Goal: Task Accomplishment & Management: Use online tool/utility

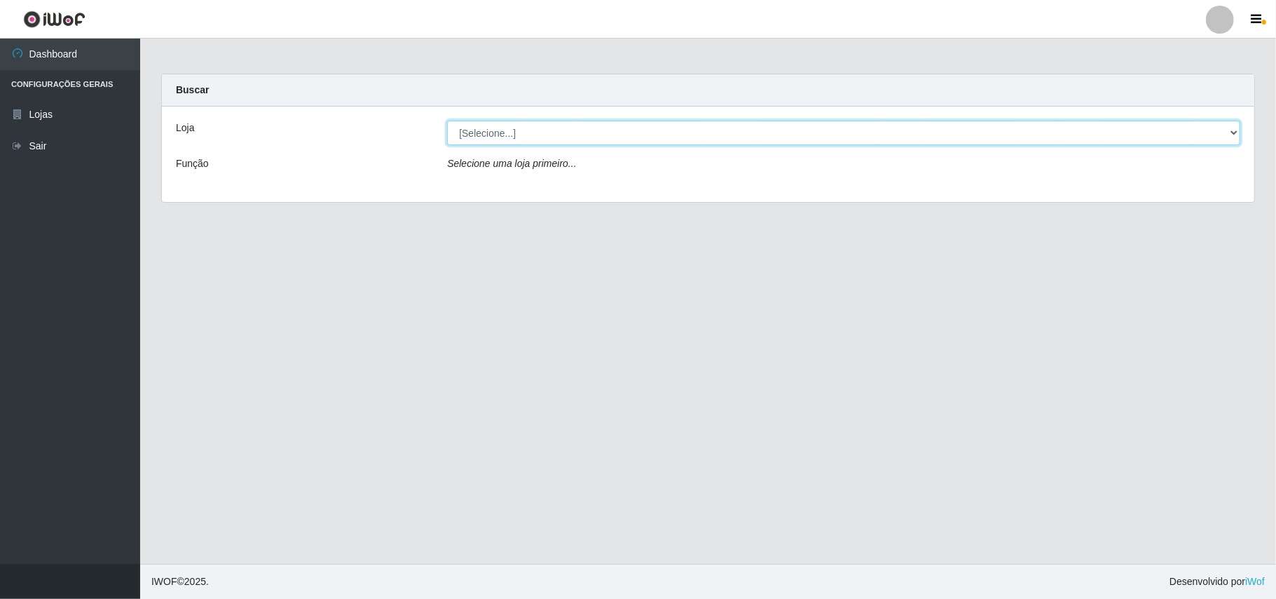
click at [1234, 137] on select "[Selecione...] Bemais Supermercados - B11 Manaíra" at bounding box center [843, 133] width 793 height 25
select select "409"
click at [447, 121] on select "[Selecione...] Bemais Supermercados - B11 Manaíra" at bounding box center [843, 133] width 793 height 25
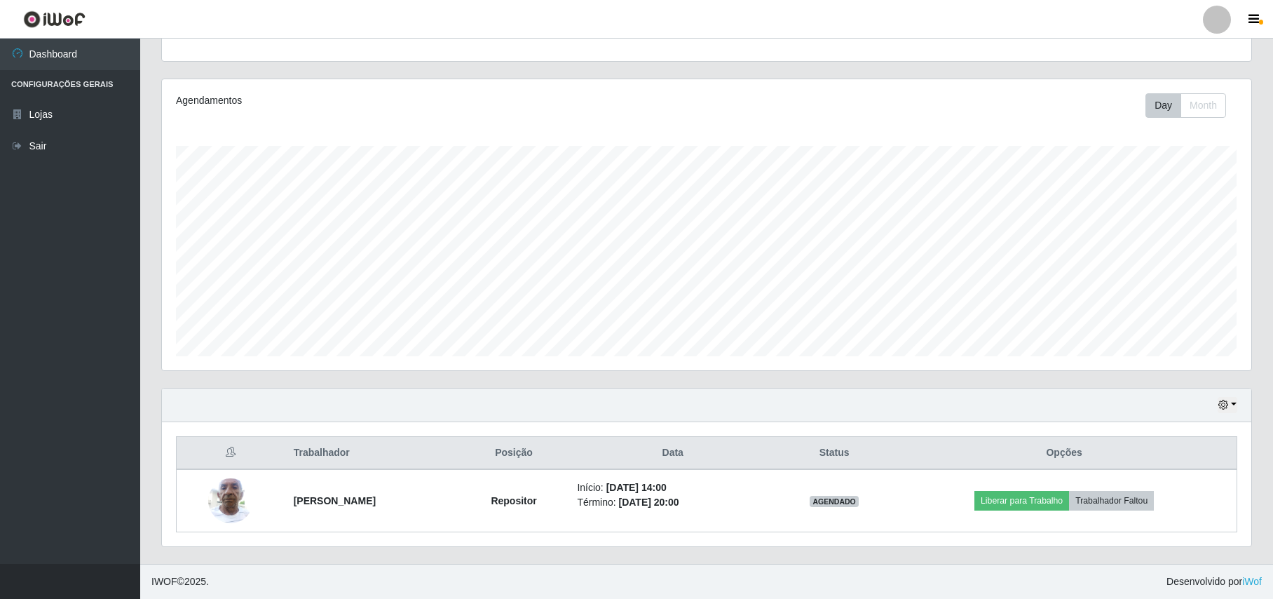
scroll to position [147, 0]
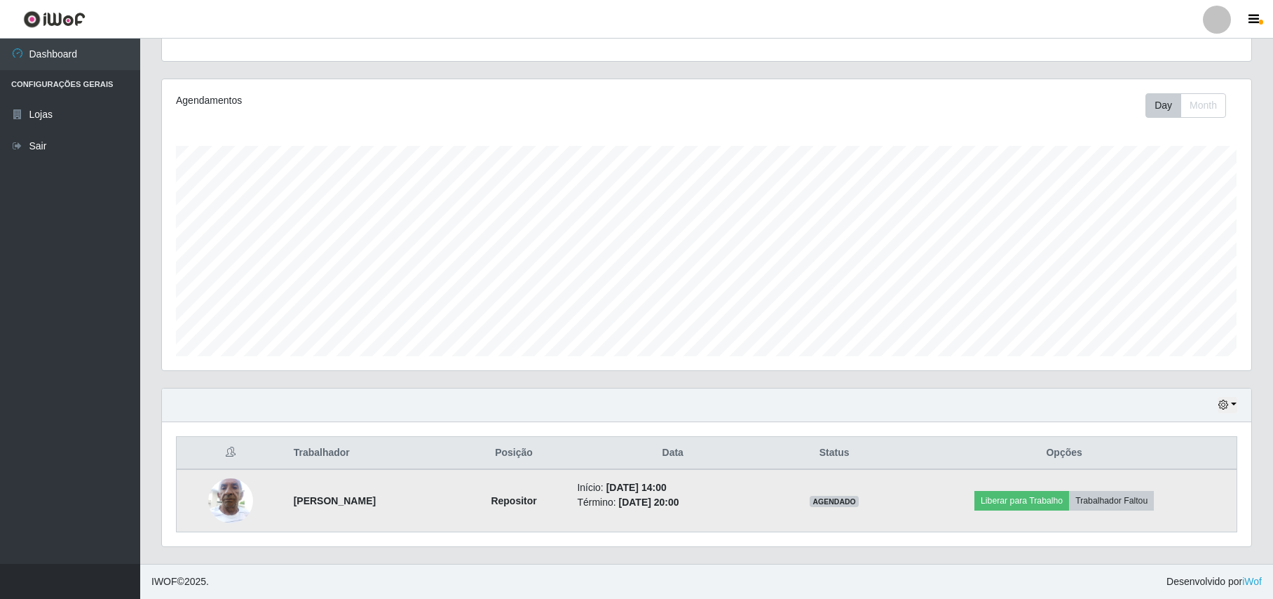
click at [214, 503] on img at bounding box center [230, 500] width 45 height 60
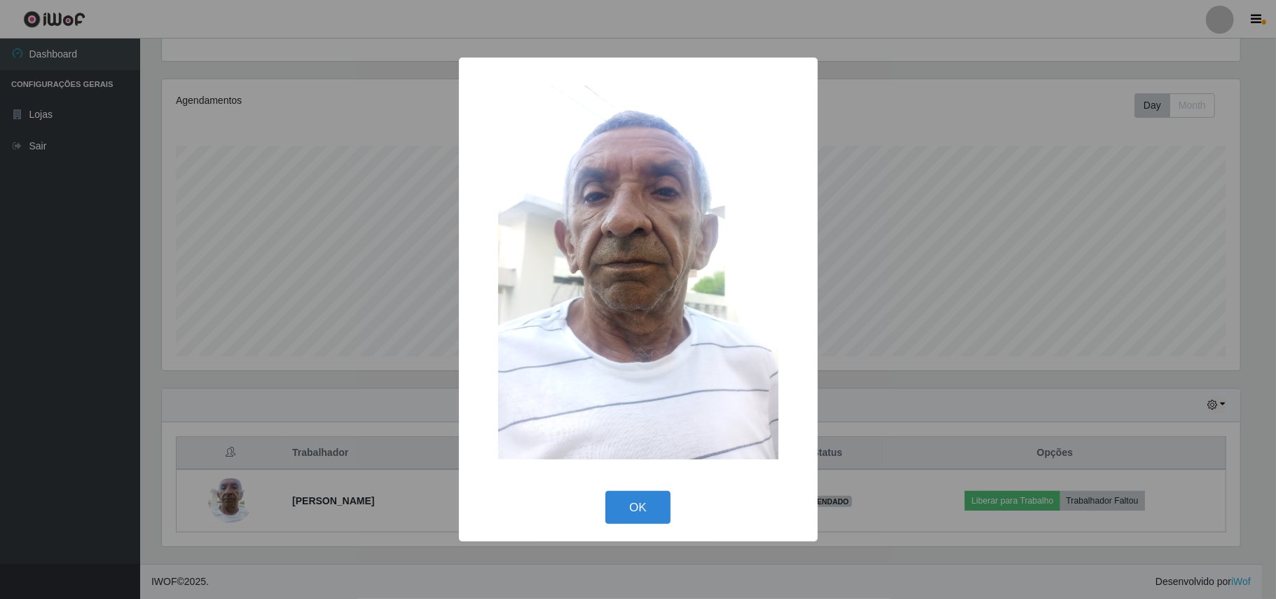
click at [220, 348] on div "× OK Cancel" at bounding box center [638, 299] width 1276 height 599
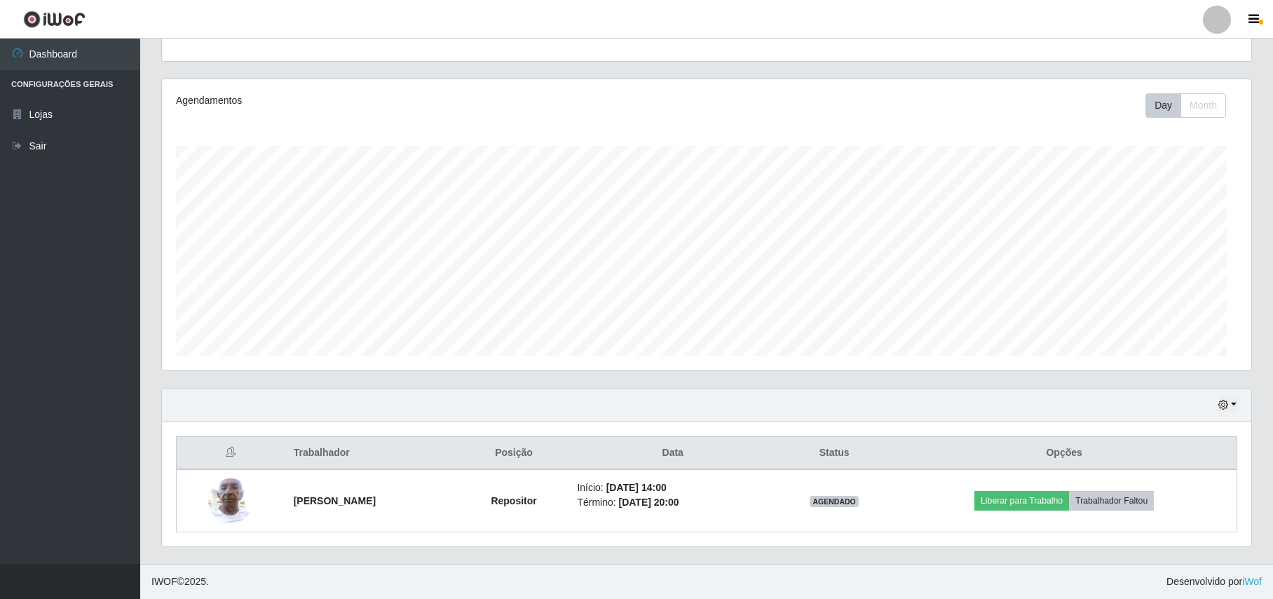
scroll to position [292, 1088]
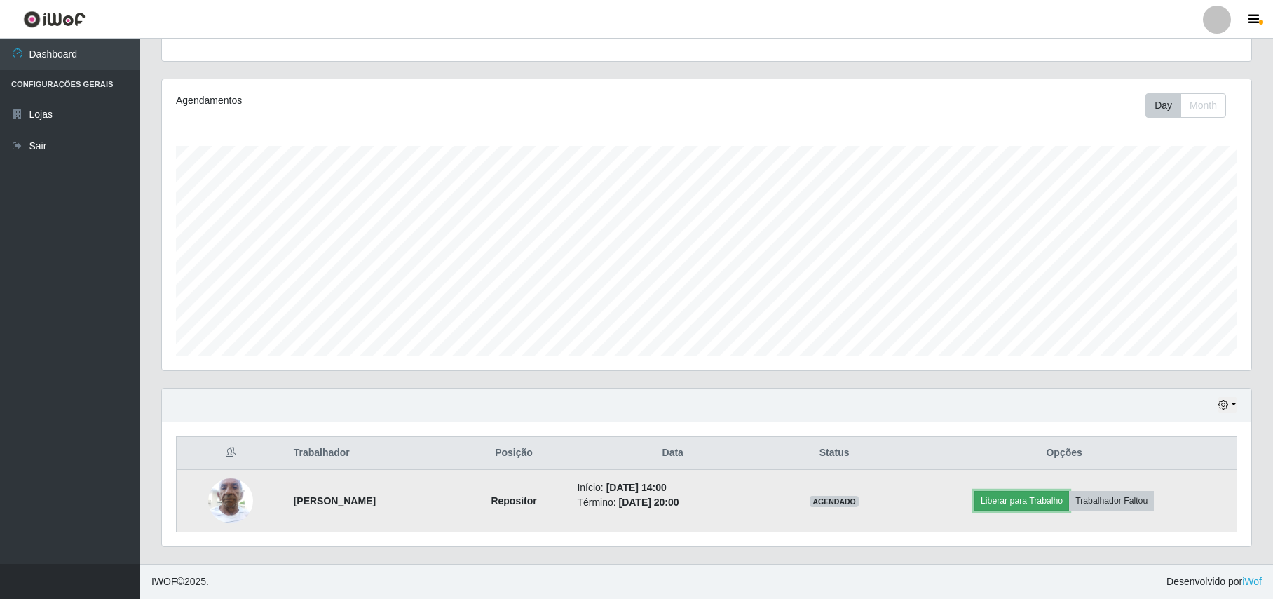
click at [1065, 506] on button "Liberar para Trabalho" at bounding box center [1021, 501] width 95 height 20
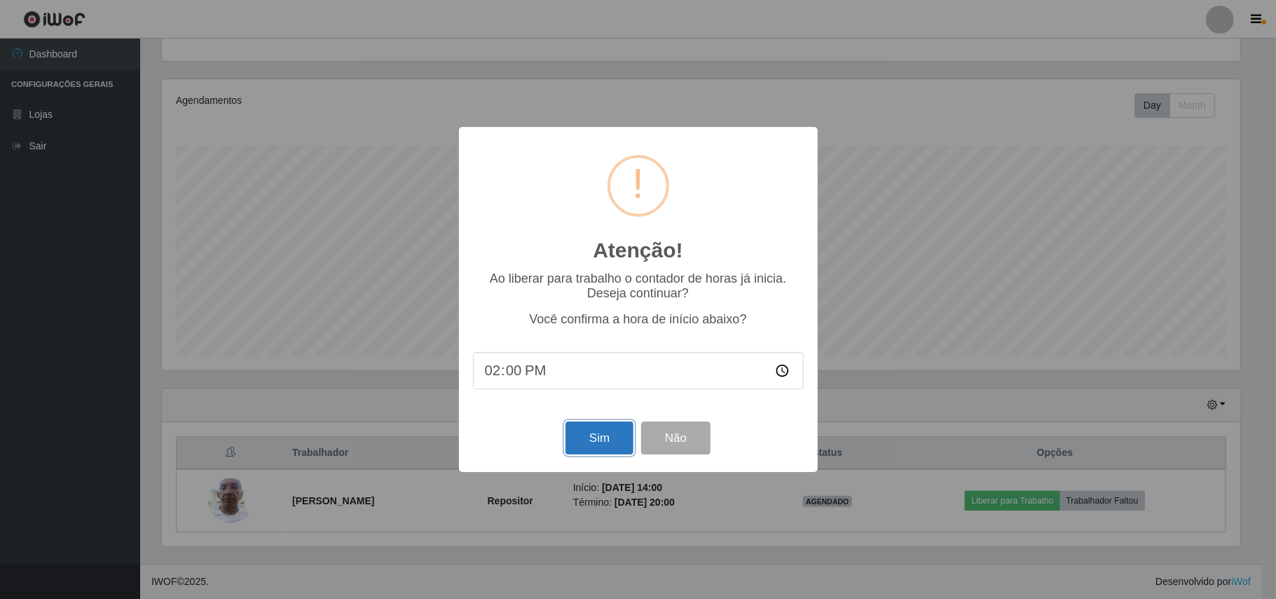
click at [604, 444] on button "Sim" at bounding box center [600, 437] width 68 height 33
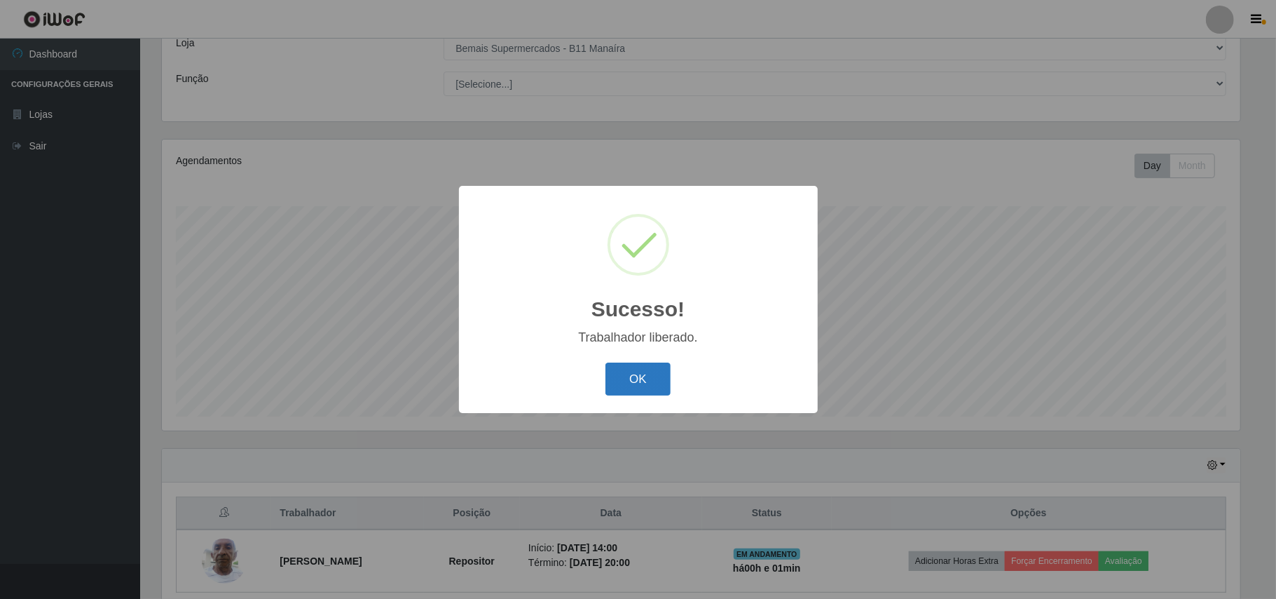
click at [631, 382] on button "OK" at bounding box center [638, 378] width 65 height 33
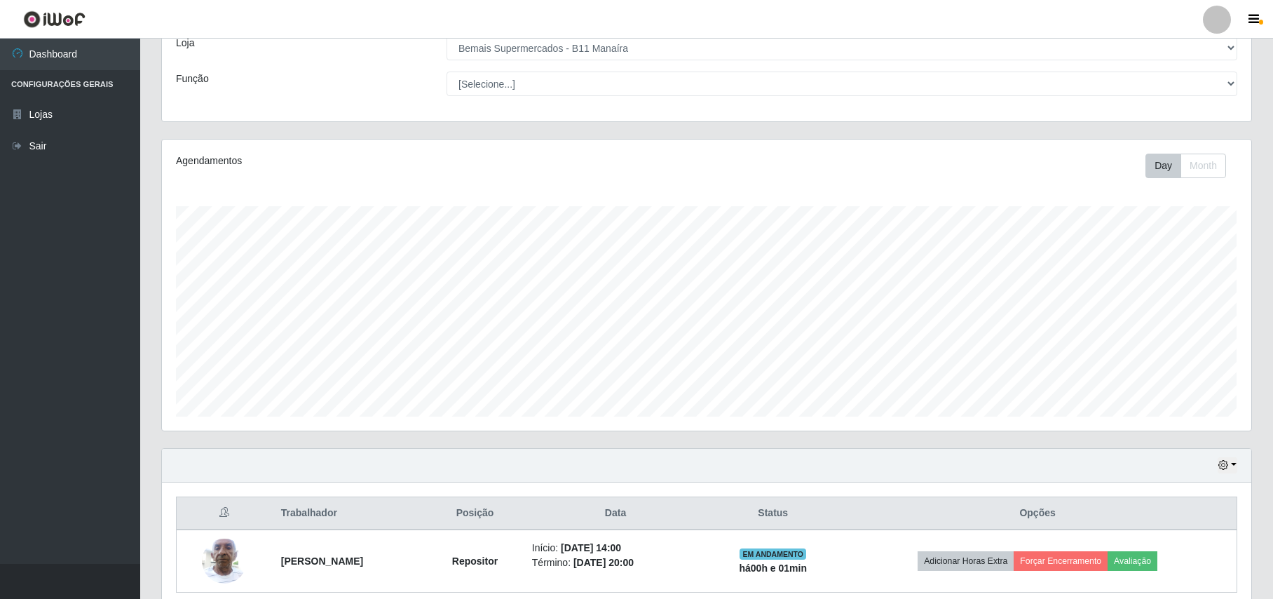
scroll to position [147, 0]
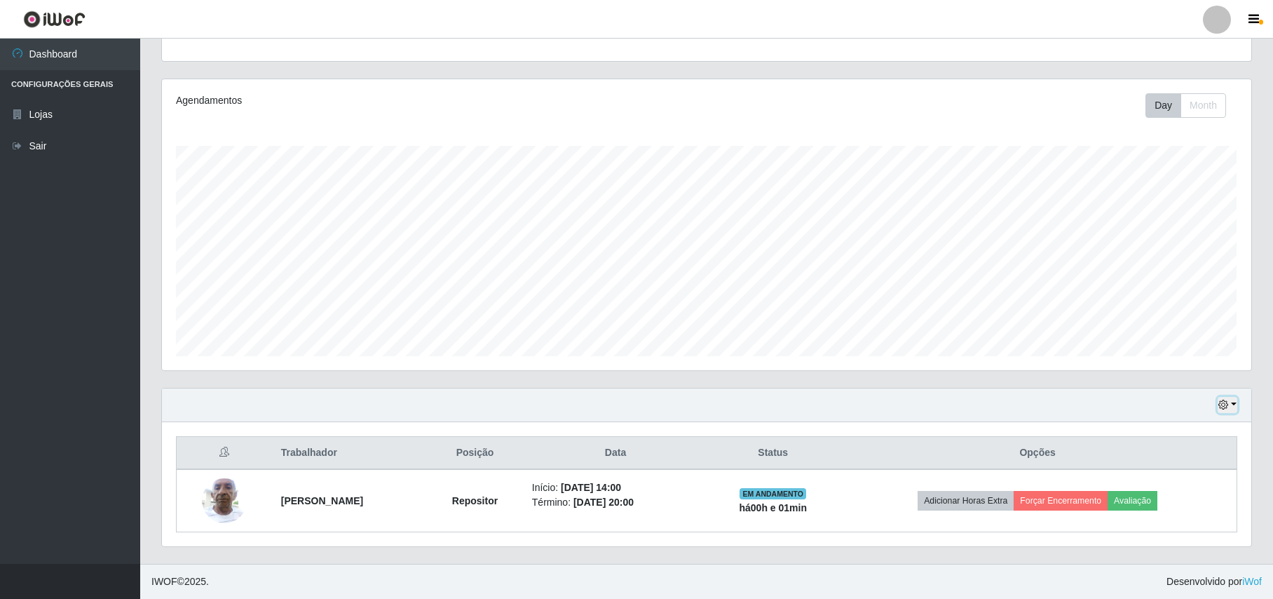
click at [1223, 397] on button "button" at bounding box center [1227, 405] width 20 height 16
click at [1151, 315] on button "3 dias" at bounding box center [1181, 321] width 111 height 29
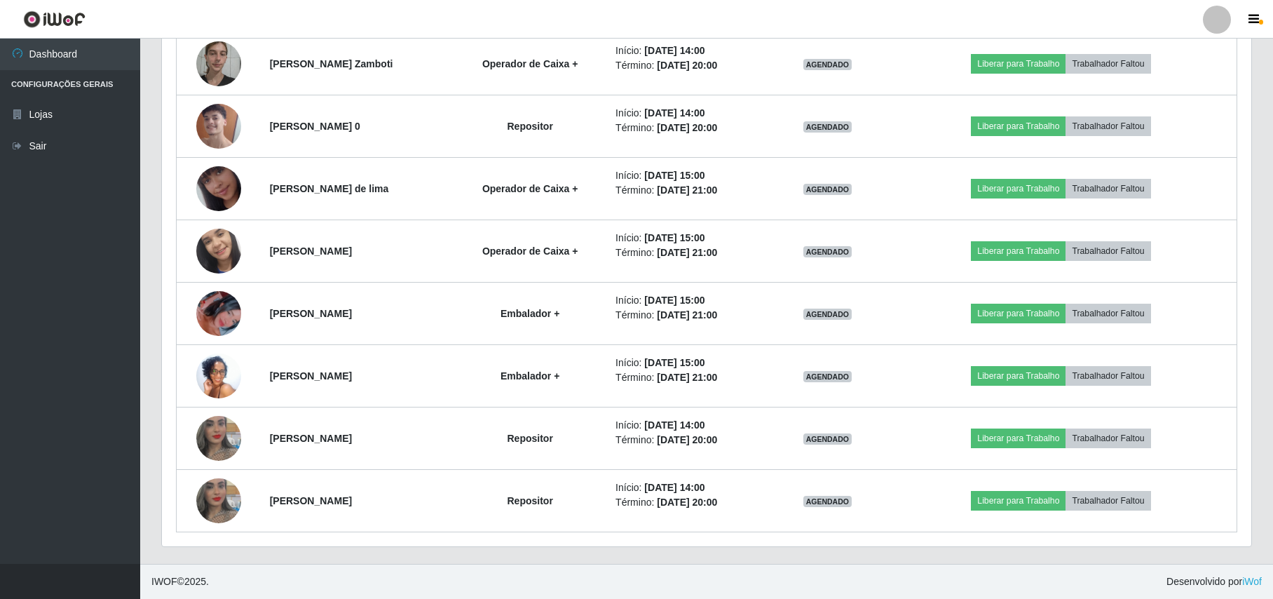
scroll to position [369, 0]
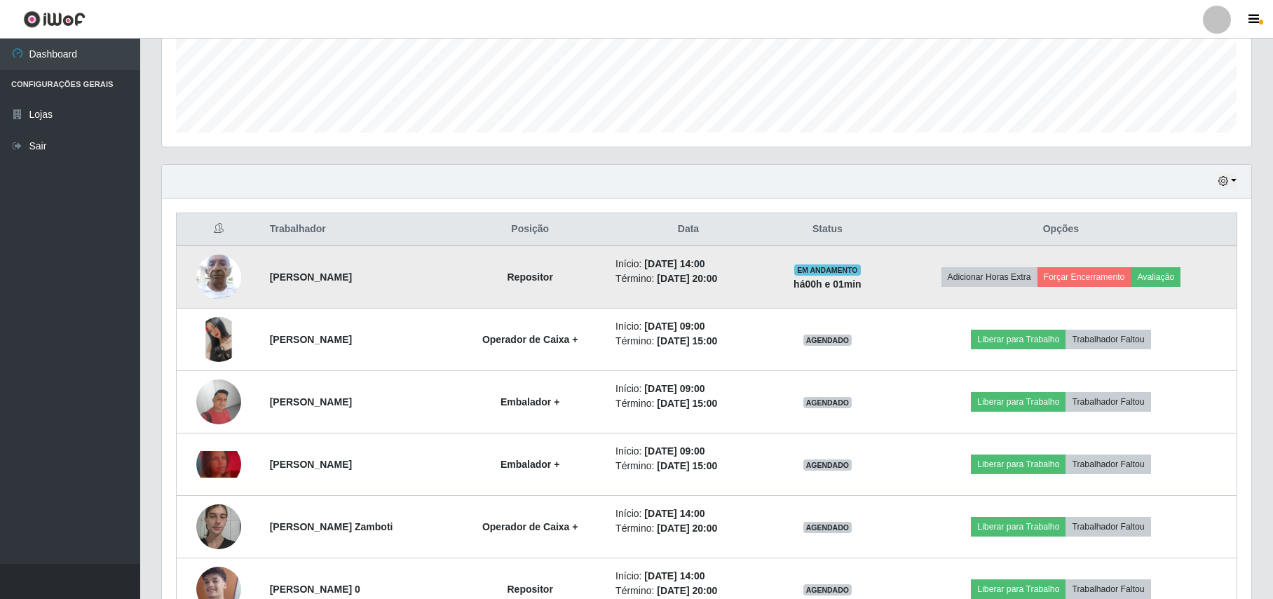
click at [231, 282] on img at bounding box center [218, 277] width 45 height 60
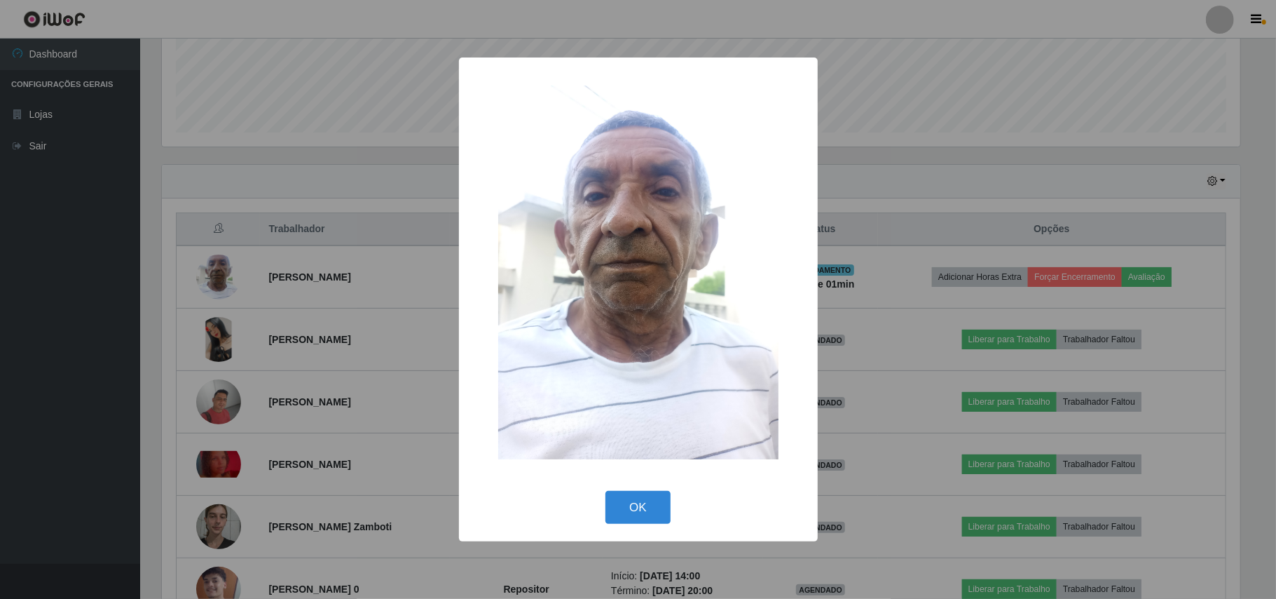
click at [105, 259] on div "× OK Cancel" at bounding box center [638, 299] width 1276 height 599
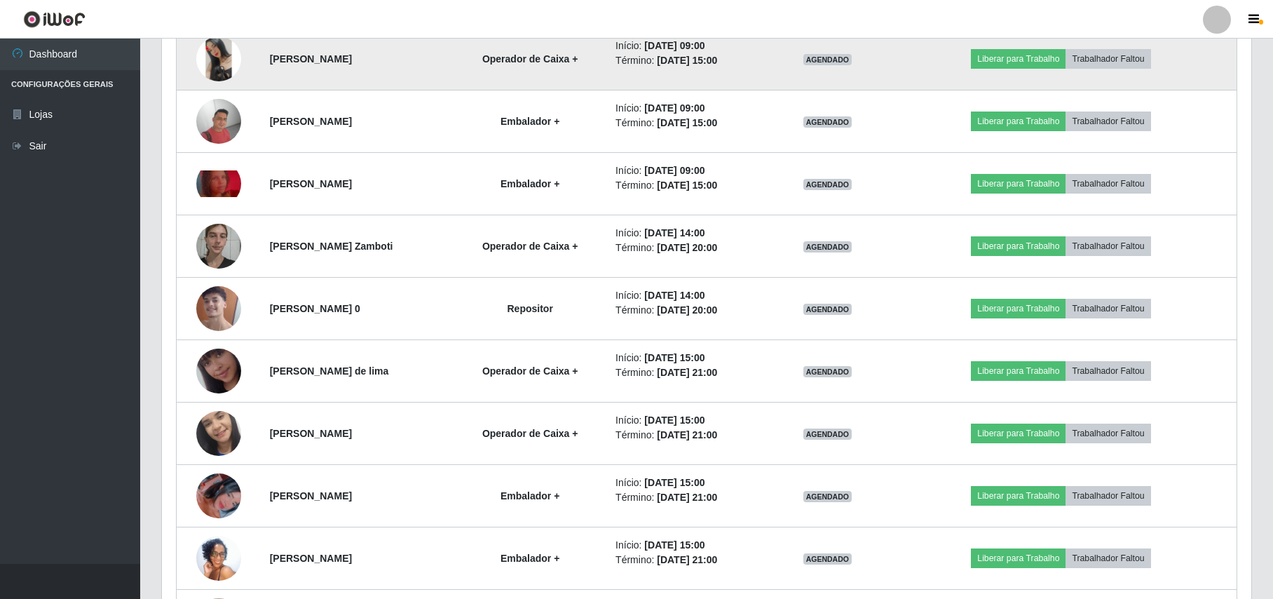
scroll to position [836, 0]
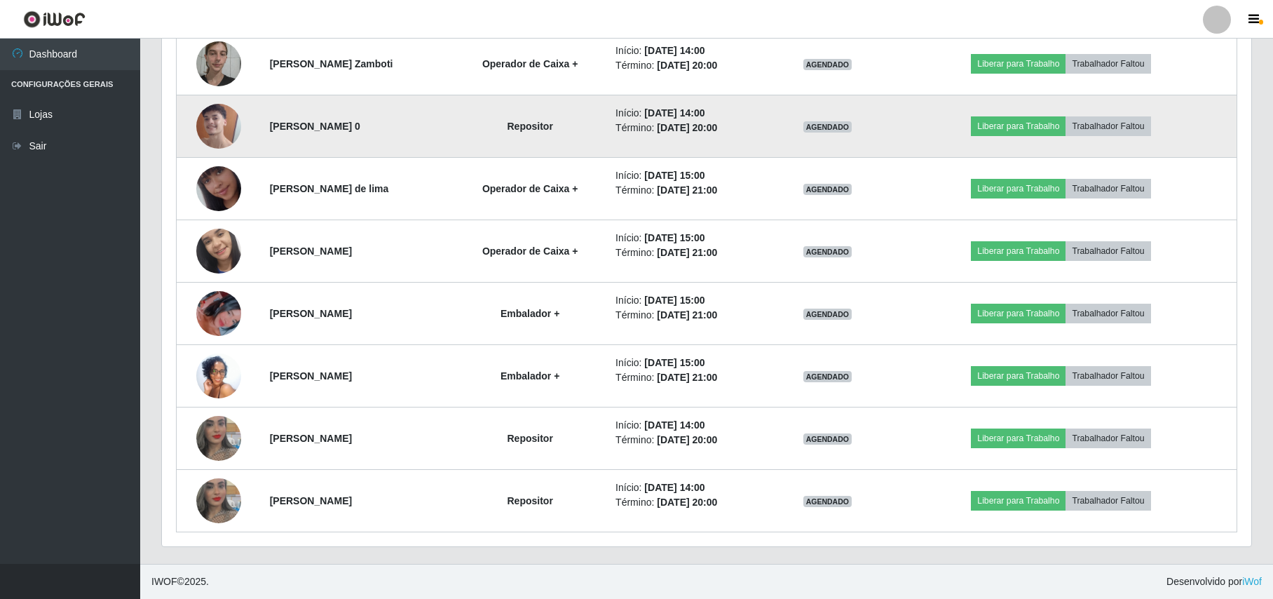
click at [214, 110] on img at bounding box center [218, 126] width 45 height 80
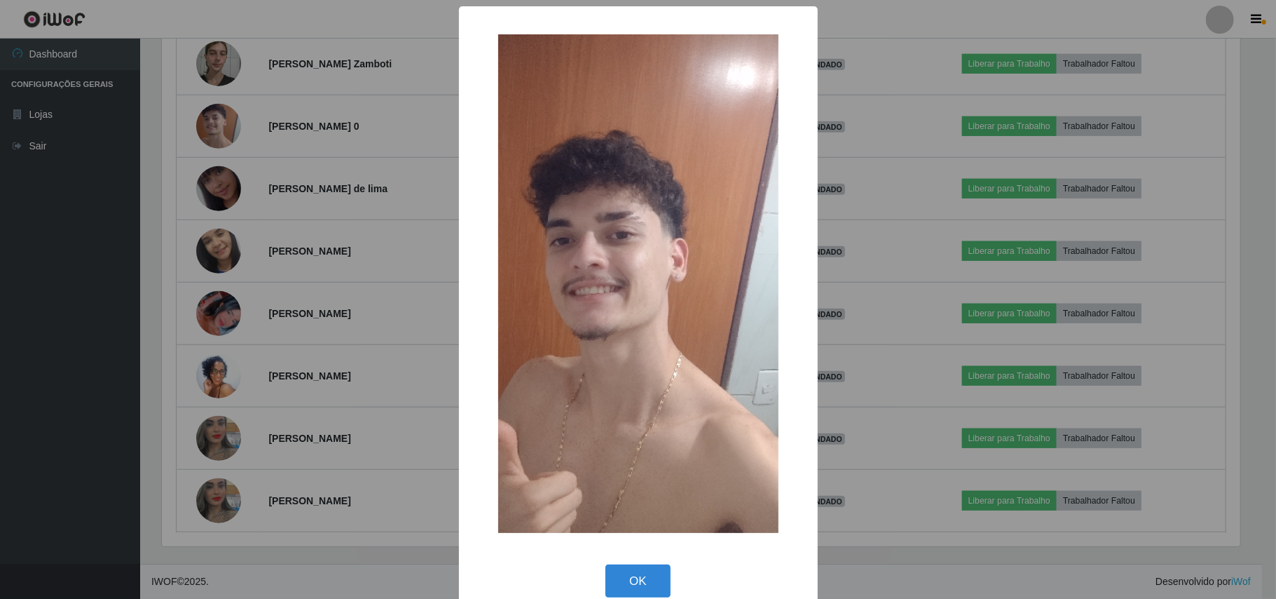
click at [181, 119] on div "× OK Cancel" at bounding box center [638, 299] width 1276 height 599
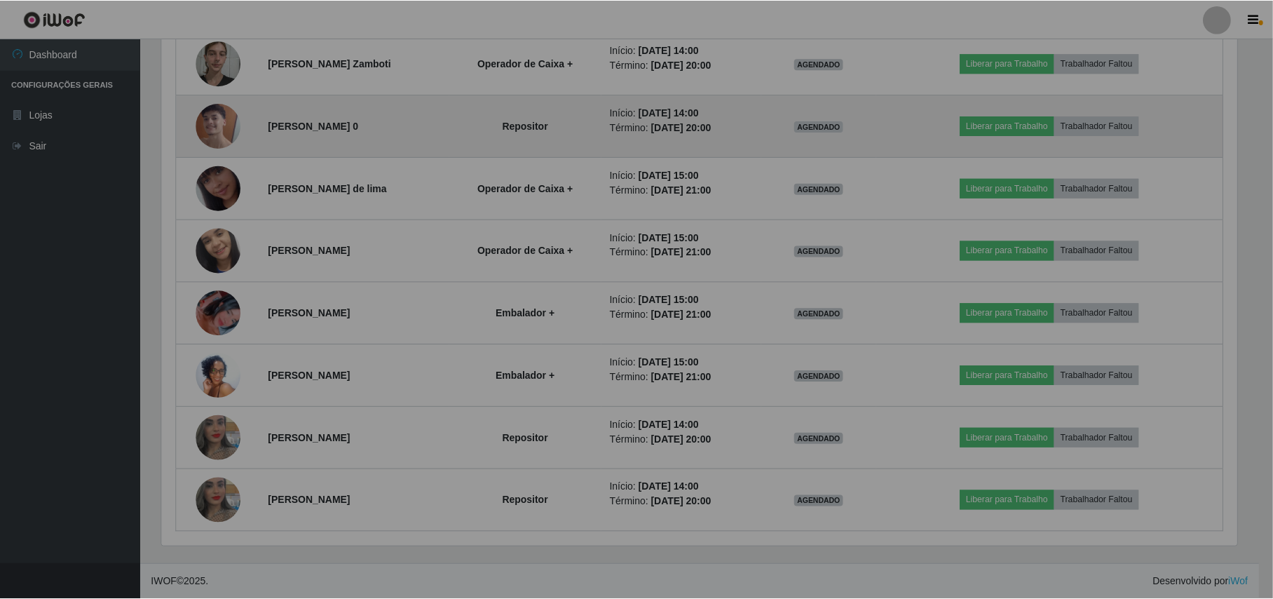
scroll to position [292, 1088]
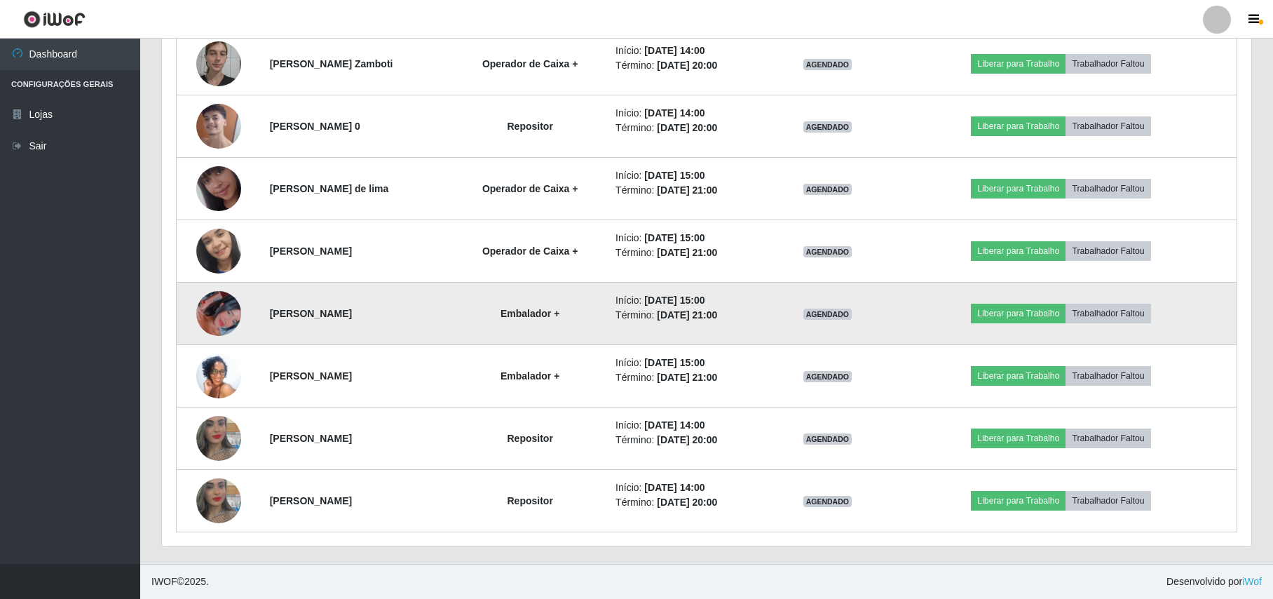
click at [214, 311] on img at bounding box center [218, 313] width 45 height 80
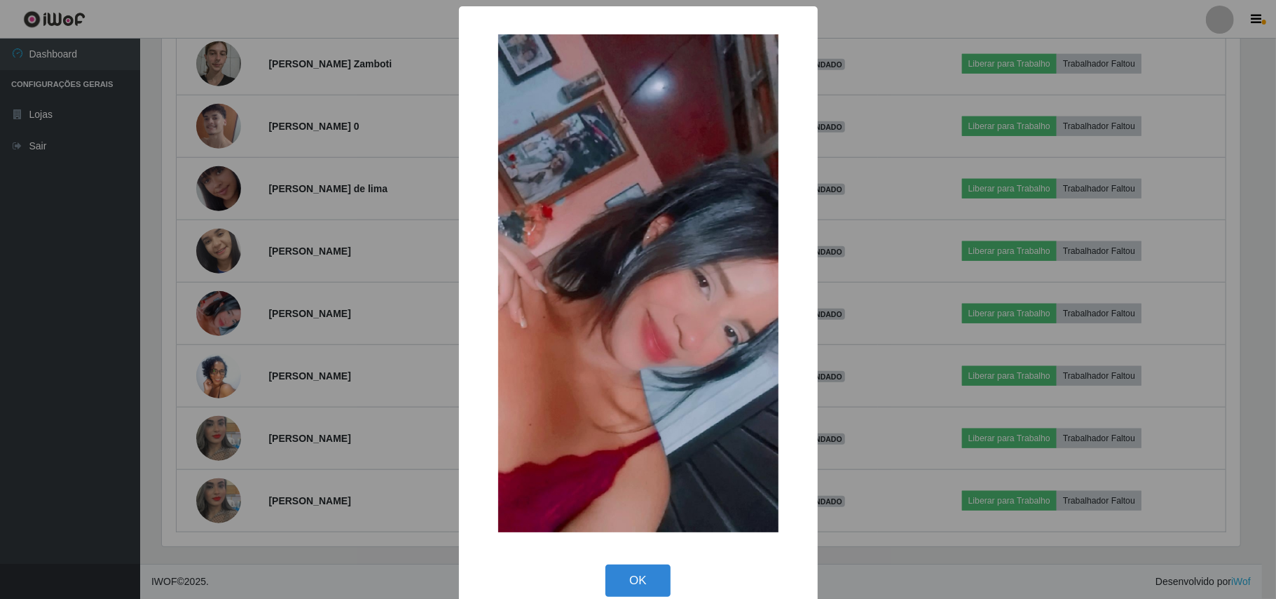
click at [163, 290] on div "× OK Cancel" at bounding box center [638, 299] width 1276 height 599
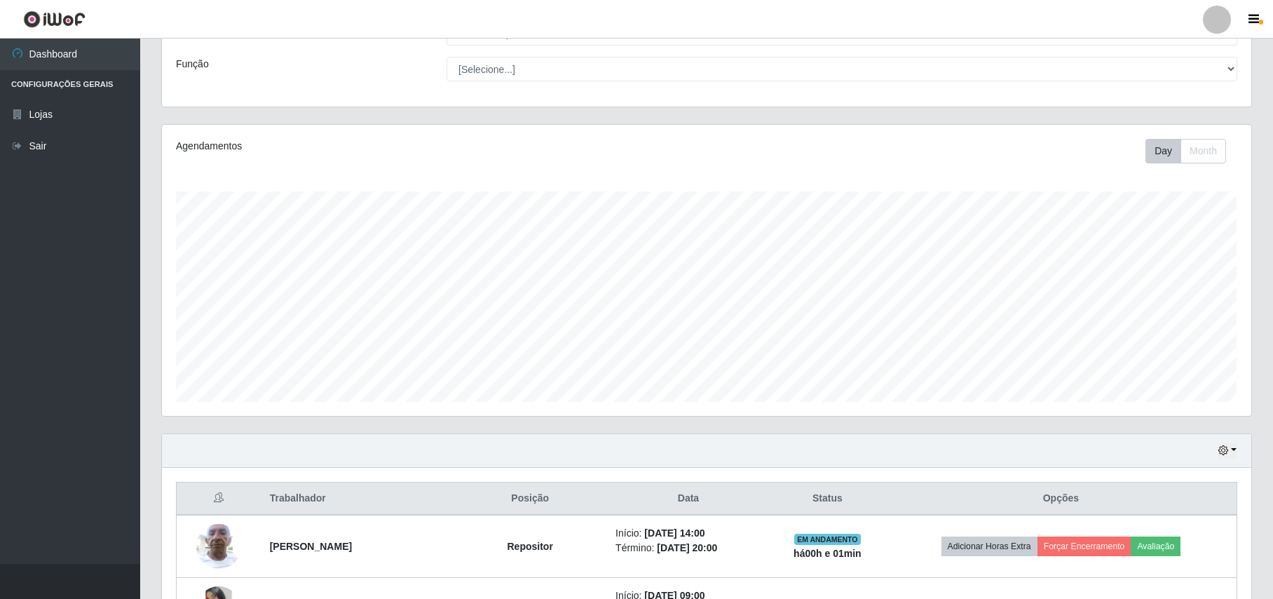
scroll to position [88, 0]
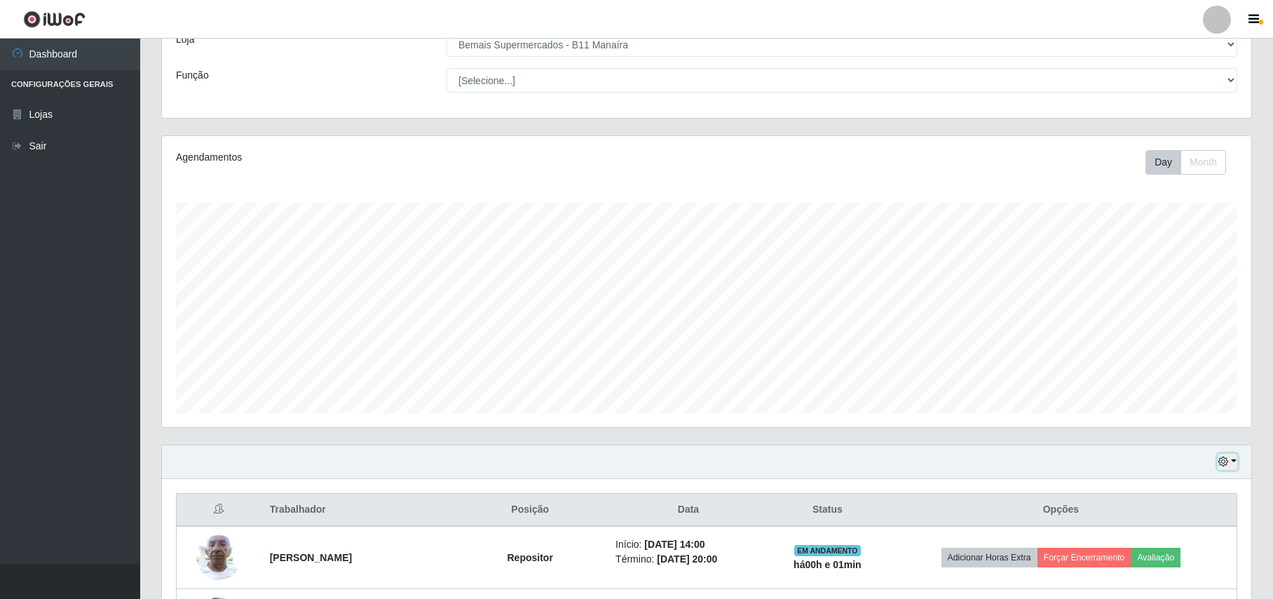
click at [1229, 470] on button "button" at bounding box center [1227, 461] width 20 height 16
click at [1150, 320] on button "Hoje" at bounding box center [1181, 319] width 111 height 29
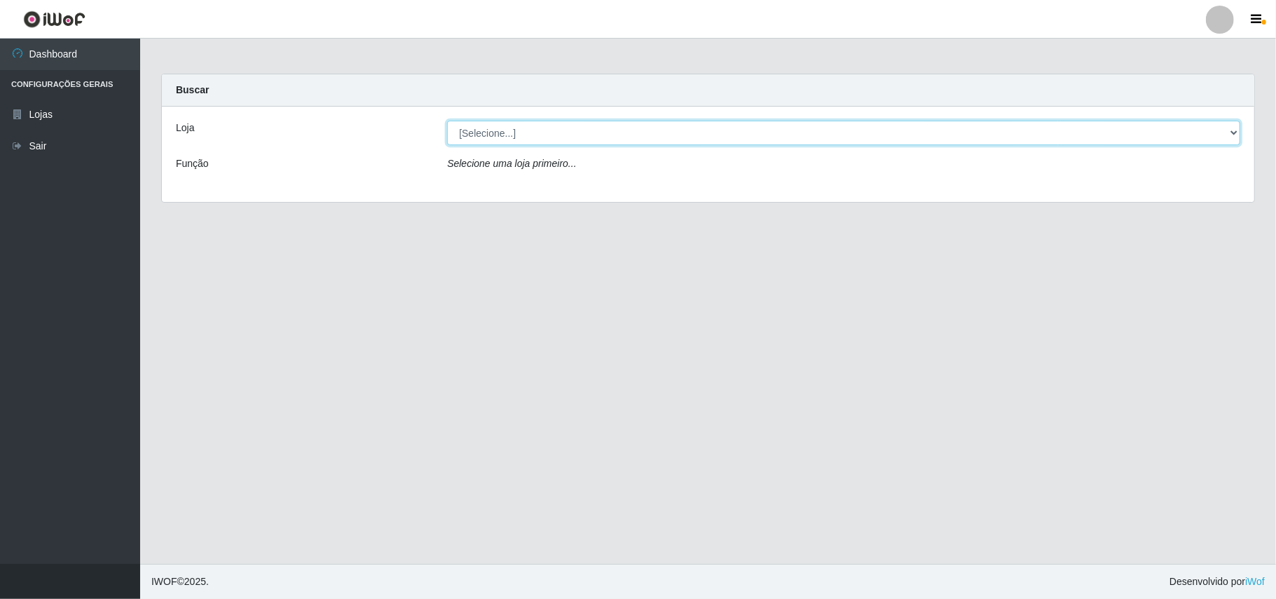
click at [1240, 133] on select "[Selecione...] Bemais Supermercados - B11 Manaíra" at bounding box center [843, 133] width 793 height 25
select select "409"
click at [447, 121] on select "[Selecione...] Bemais Supermercados - B11 Manaíra" at bounding box center [843, 133] width 793 height 25
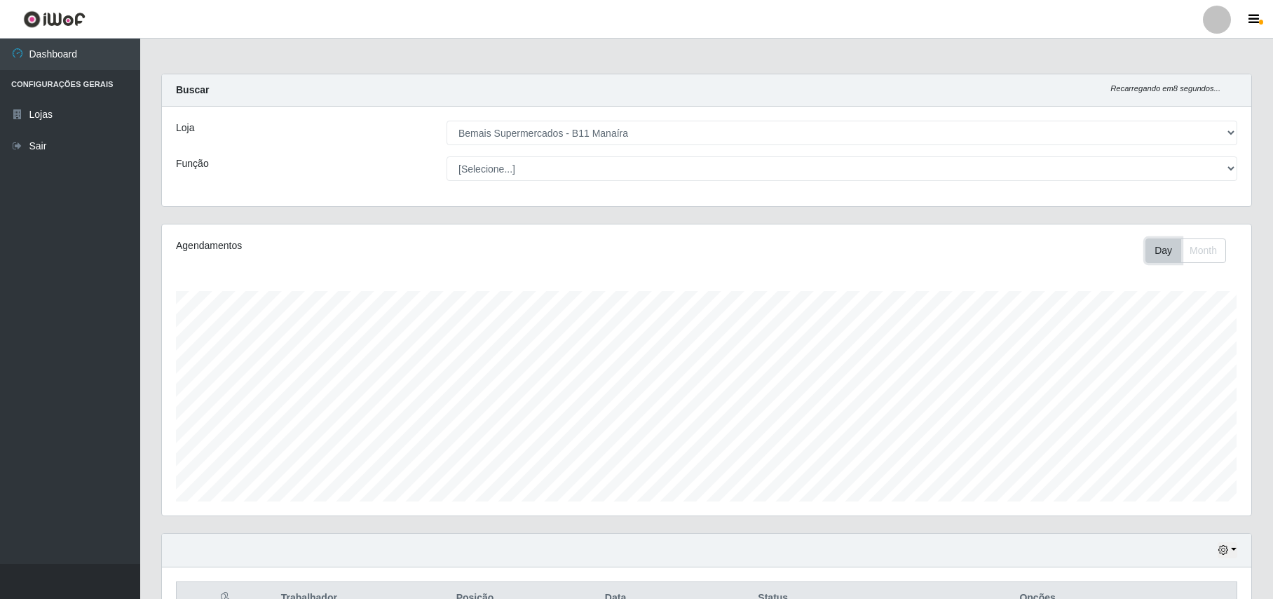
click at [1158, 261] on button "Day" at bounding box center [1163, 250] width 36 height 25
click at [1204, 258] on button "Month" at bounding box center [1203, 250] width 46 height 25
click at [1229, 135] on select "[Selecione...] Bemais Supermercados - B11 Manaíra" at bounding box center [841, 133] width 791 height 25
click at [446, 121] on select "[Selecione...] Bemais Supermercados - B11 Manaíra" at bounding box center [841, 133] width 791 height 25
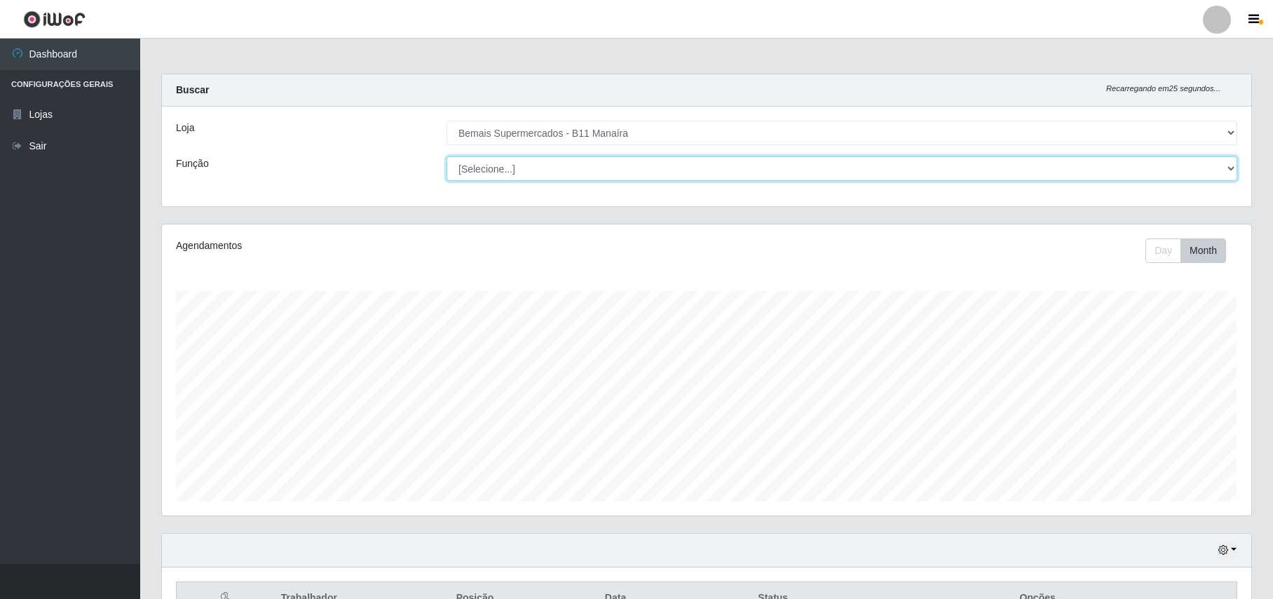
click at [584, 180] on select "[Selecione...] ASG ASG + ASG ++ Auxiliar de Estacionamento Auxiliar de Estacion…" at bounding box center [841, 168] width 791 height 25
click at [446, 156] on select "[Selecione...] ASG ASG + ASG ++ Auxiliar de Estacionamento Auxiliar de Estacion…" at bounding box center [841, 168] width 791 height 25
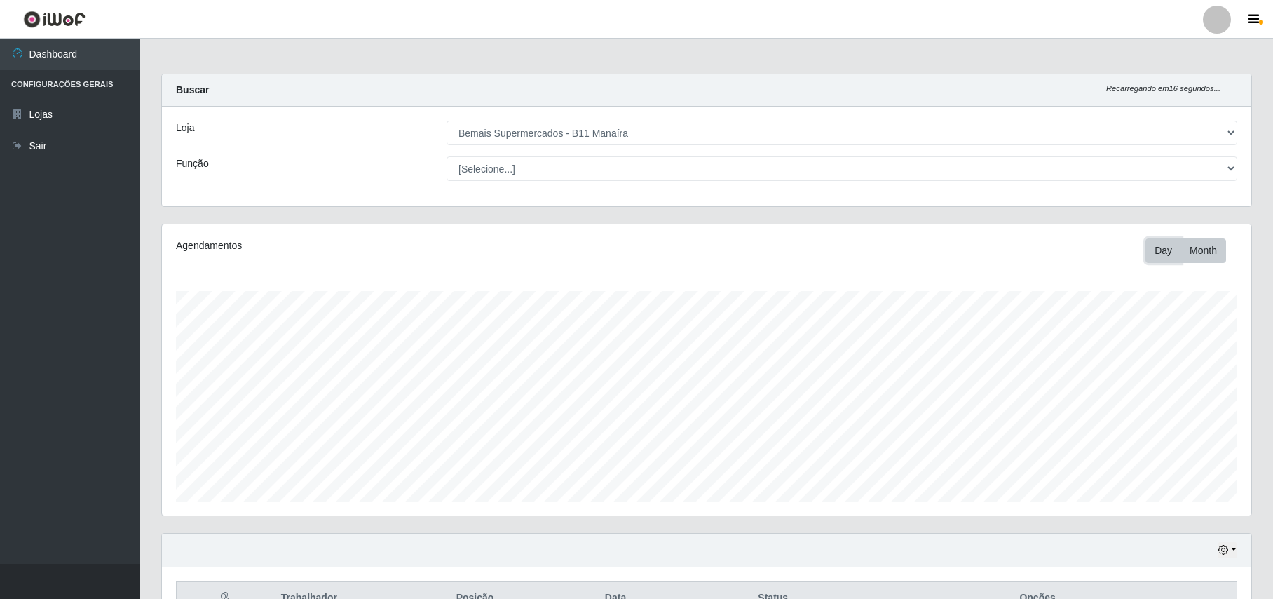
click at [1163, 248] on button "Day" at bounding box center [1163, 250] width 36 height 25
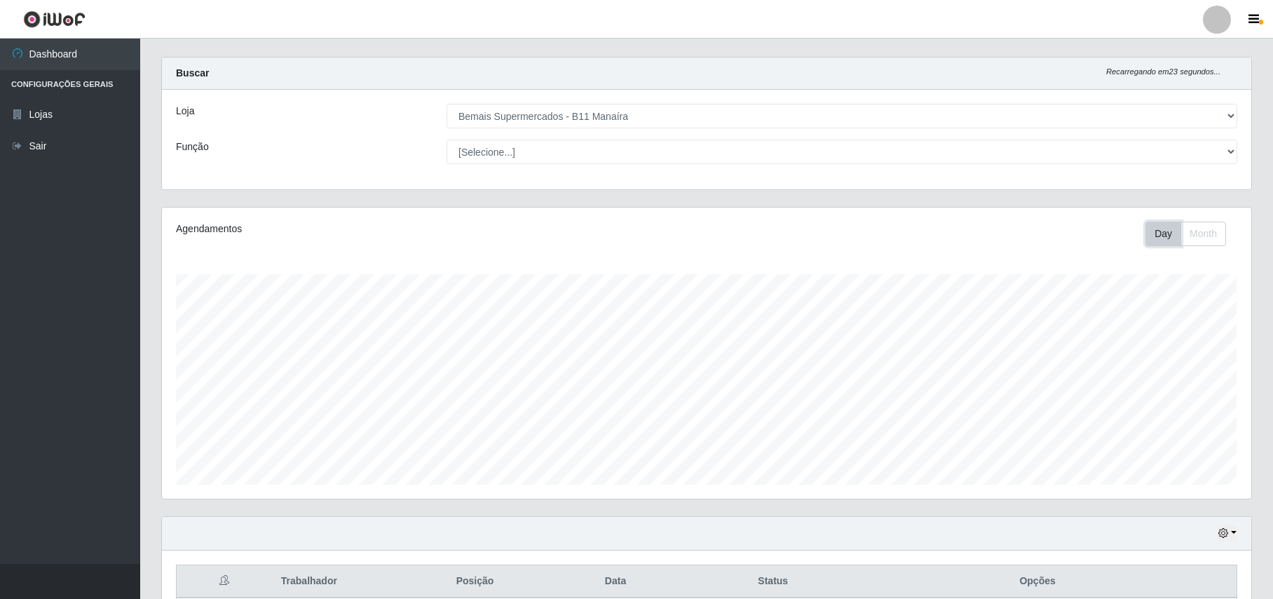
scroll to position [147, 0]
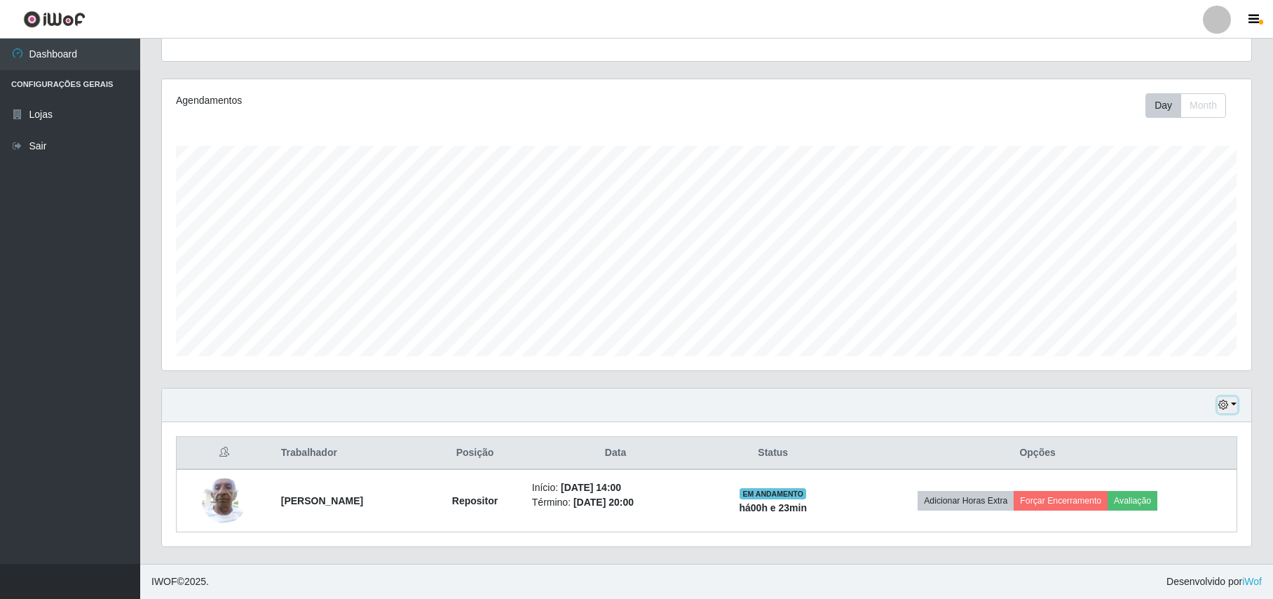
click at [1233, 402] on button "button" at bounding box center [1227, 405] width 20 height 16
click at [1140, 292] on button "1 dia" at bounding box center [1181, 292] width 111 height 29
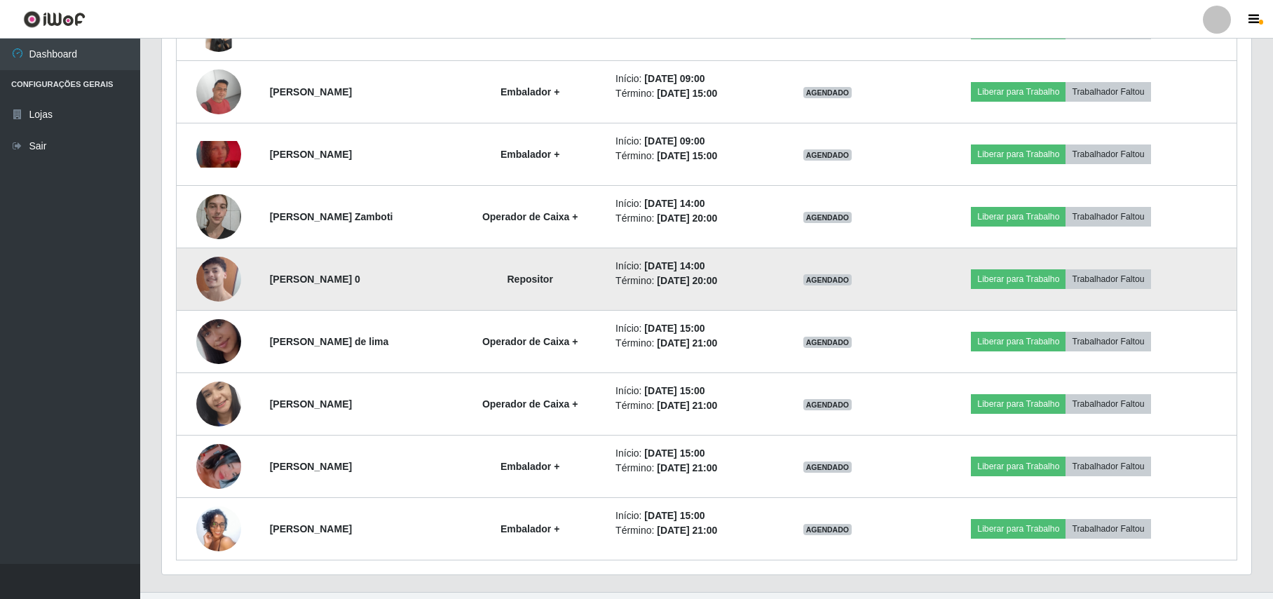
scroll to position [711, 0]
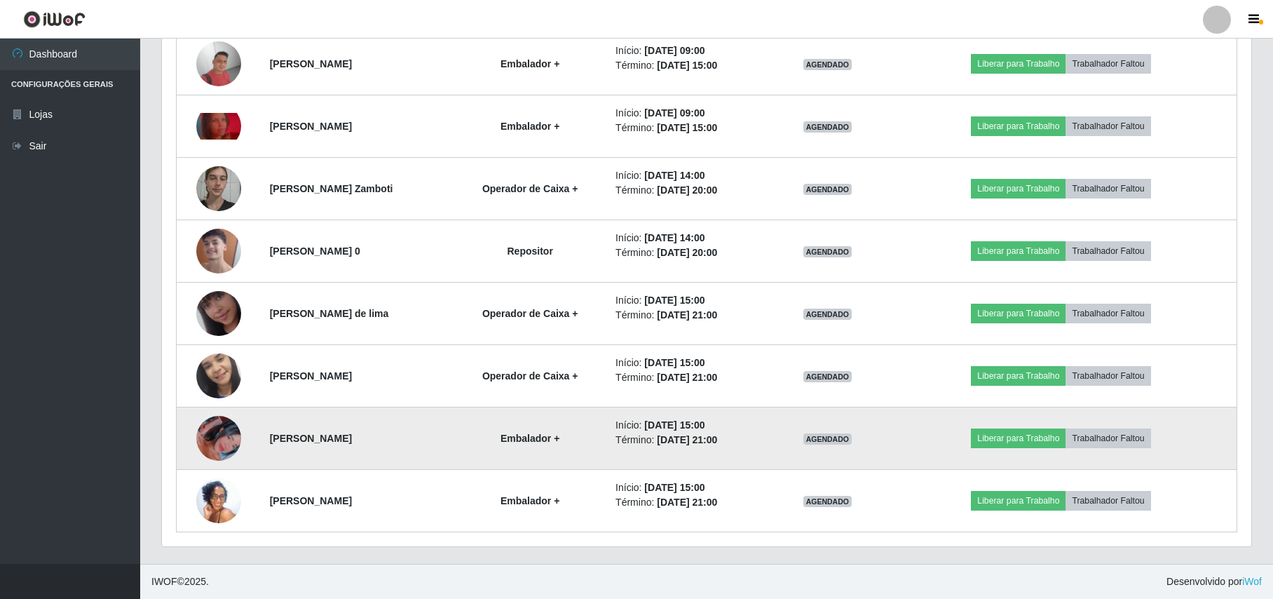
click at [212, 435] on img at bounding box center [218, 438] width 45 height 80
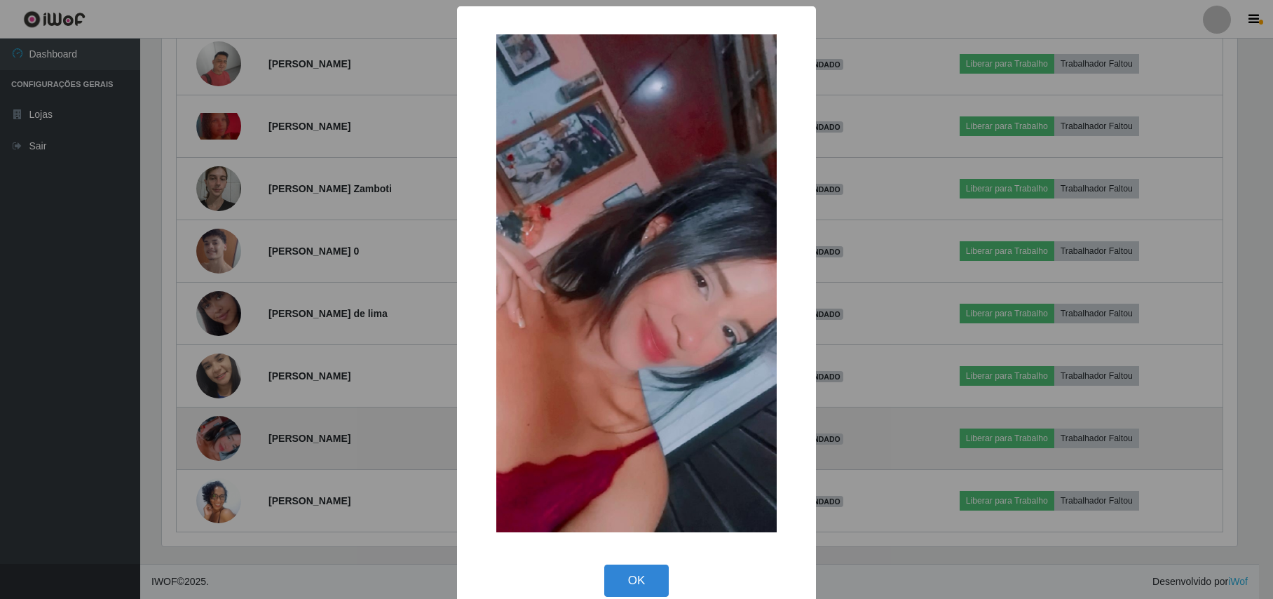
scroll to position [292, 1078]
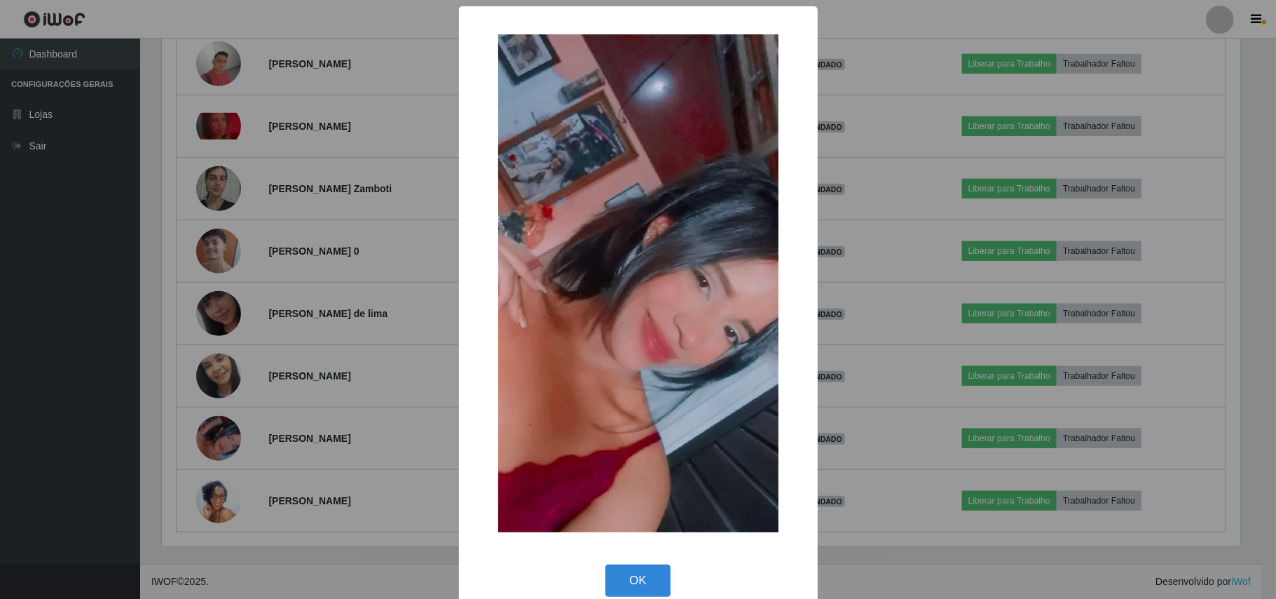
drag, startPoint x: 269, startPoint y: 483, endPoint x: 242, endPoint y: 505, distance: 35.4
click at [259, 494] on div "× OK Cancel" at bounding box center [638, 299] width 1276 height 599
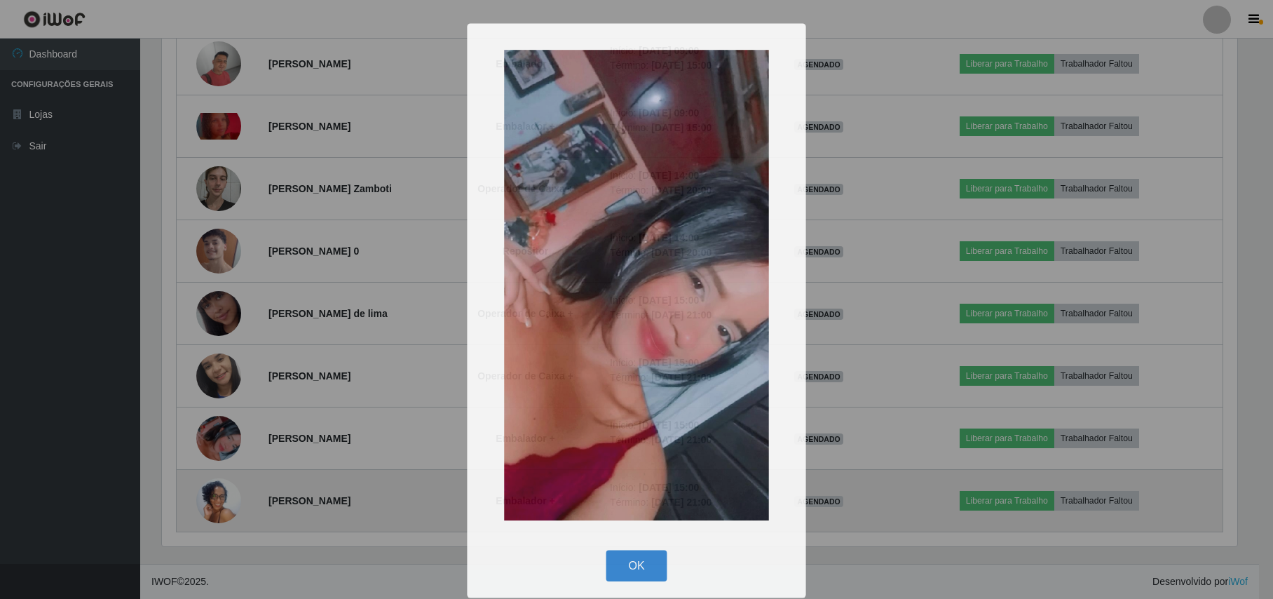
scroll to position [292, 1088]
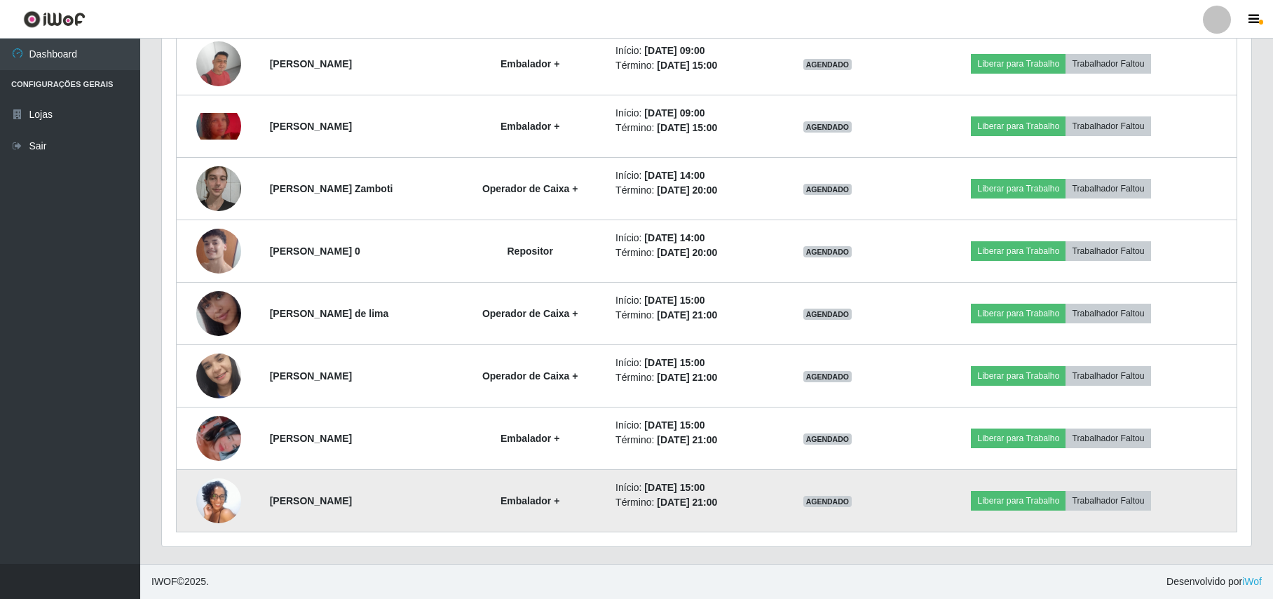
click at [228, 503] on img at bounding box center [218, 501] width 45 height 100
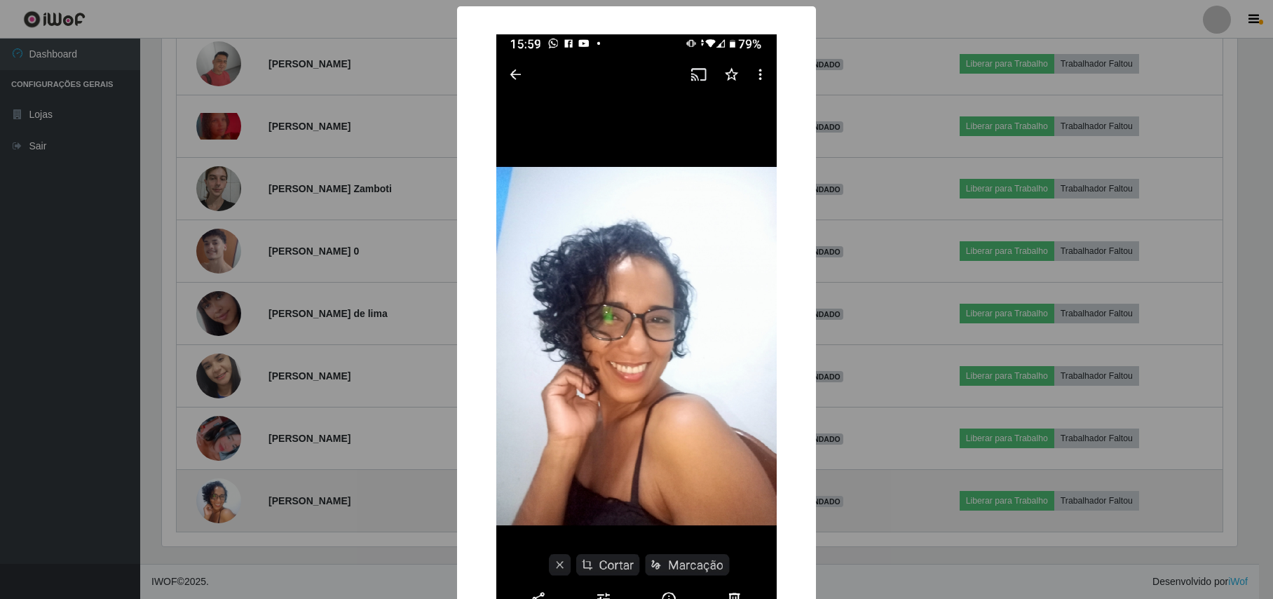
scroll to position [292, 1078]
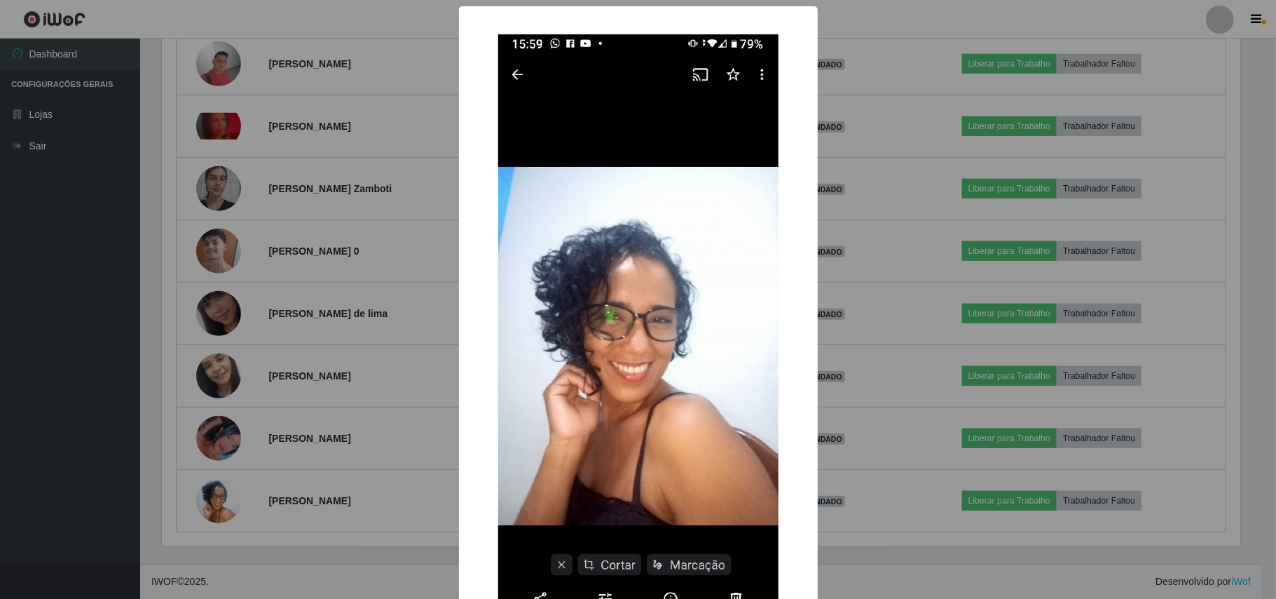
click at [303, 457] on div "× OK Cancel" at bounding box center [638, 299] width 1276 height 599
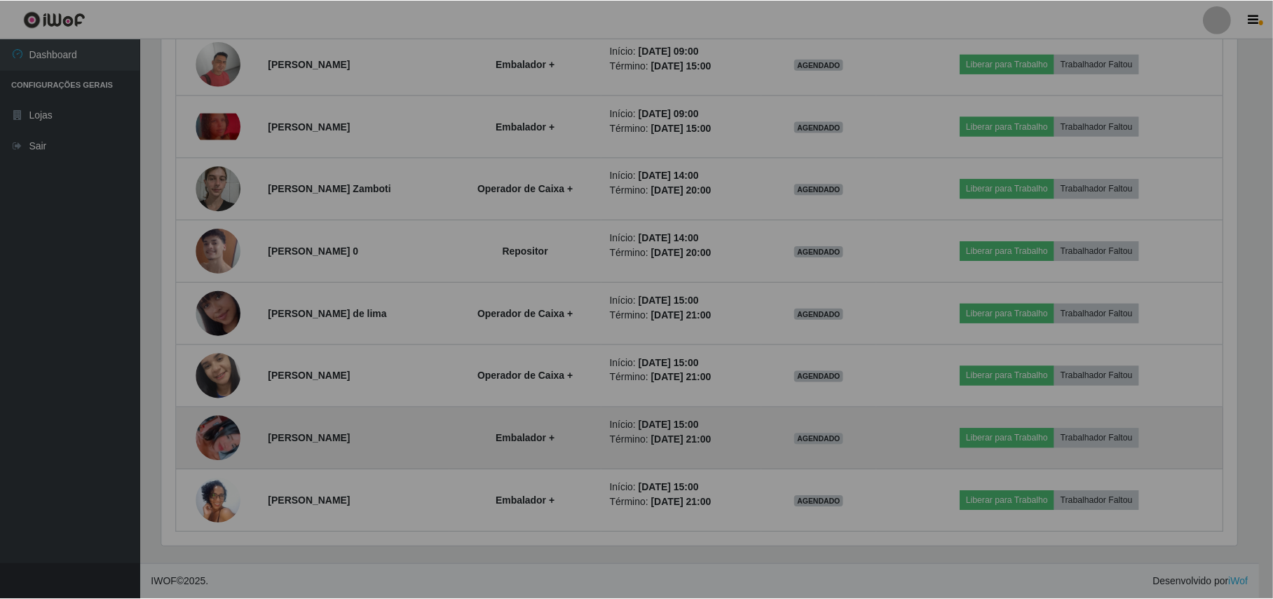
scroll to position [292, 1088]
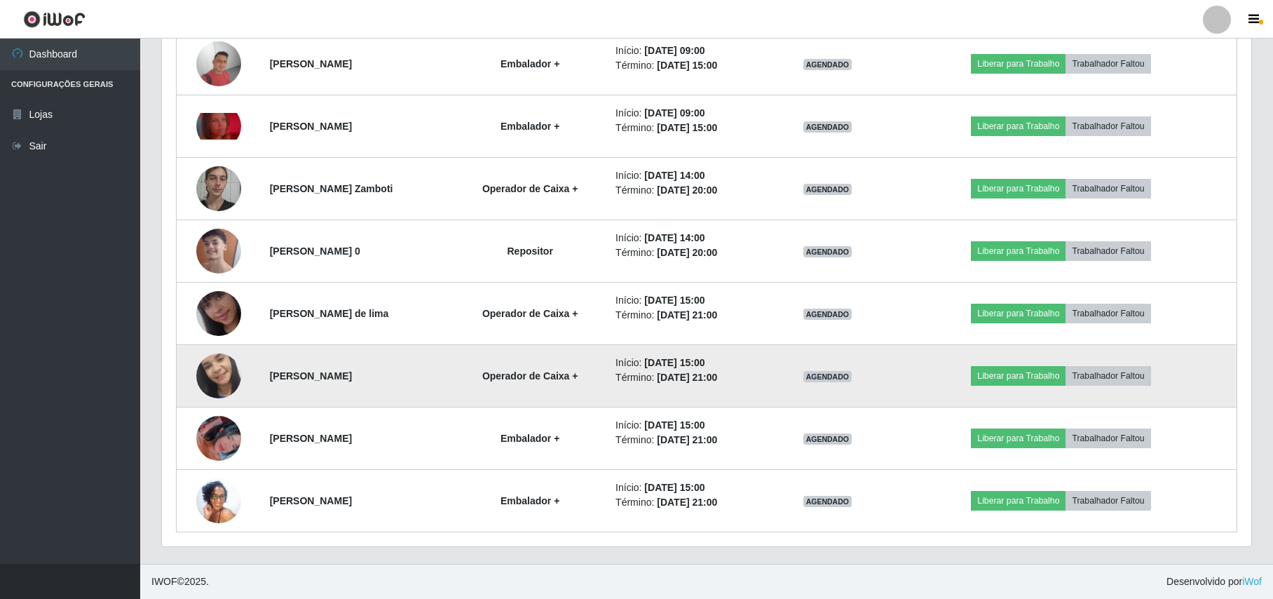
click at [212, 374] on img at bounding box center [218, 376] width 45 height 100
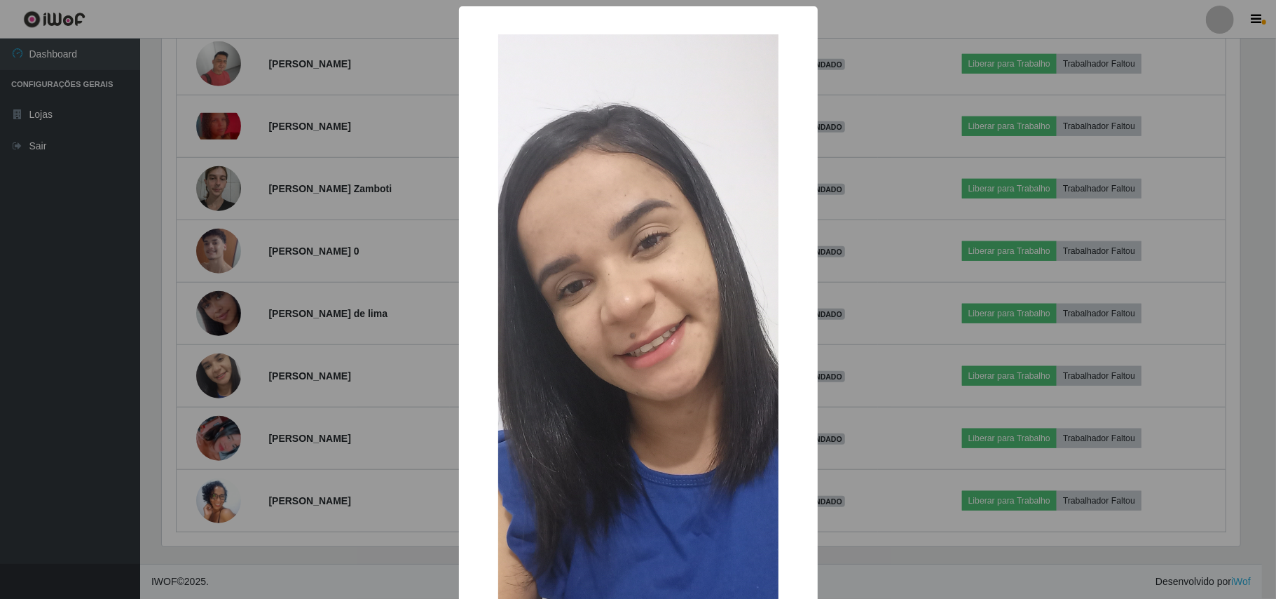
click at [273, 407] on div "× OK Cancel" at bounding box center [638, 299] width 1276 height 599
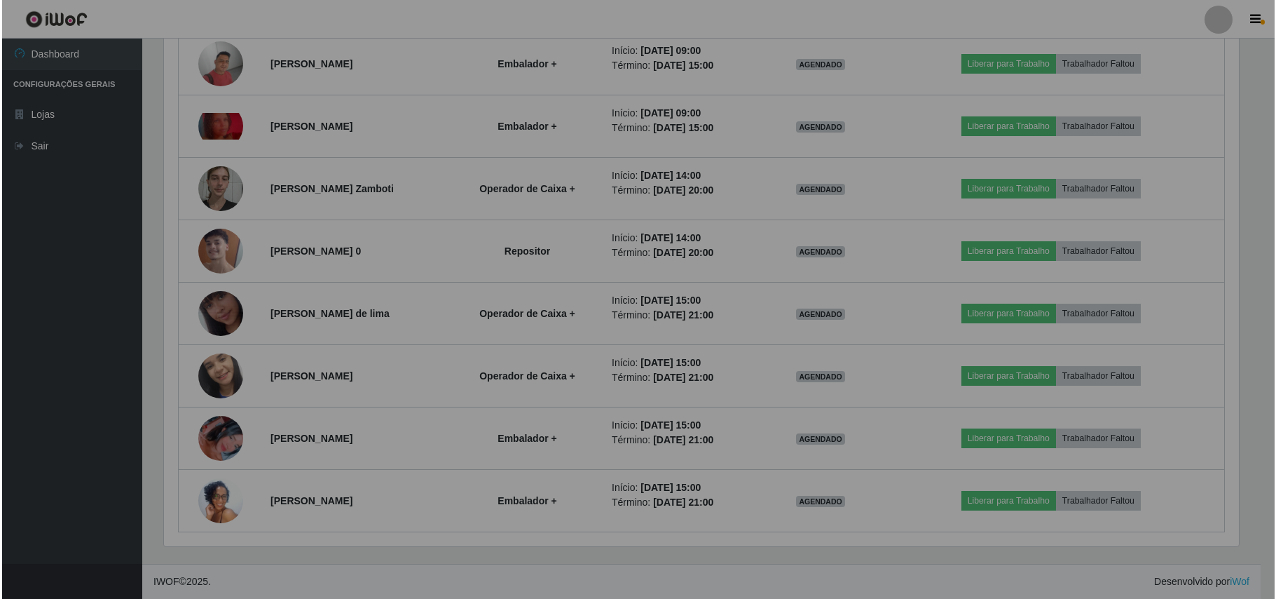
scroll to position [292, 1088]
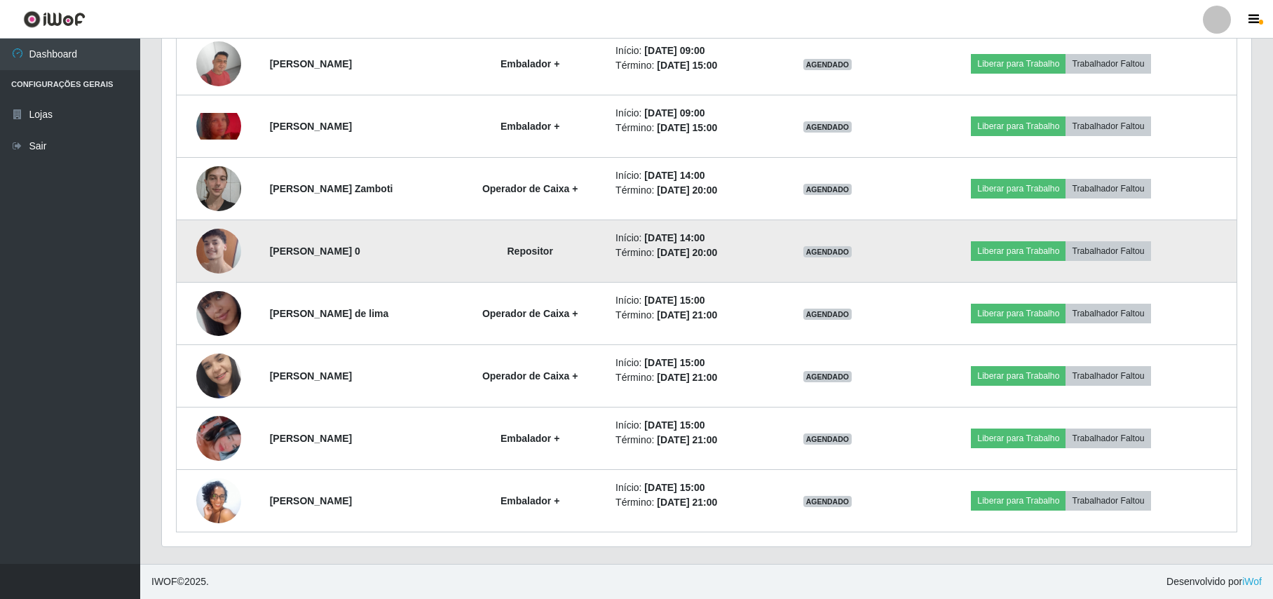
click at [212, 255] on img at bounding box center [218, 251] width 45 height 80
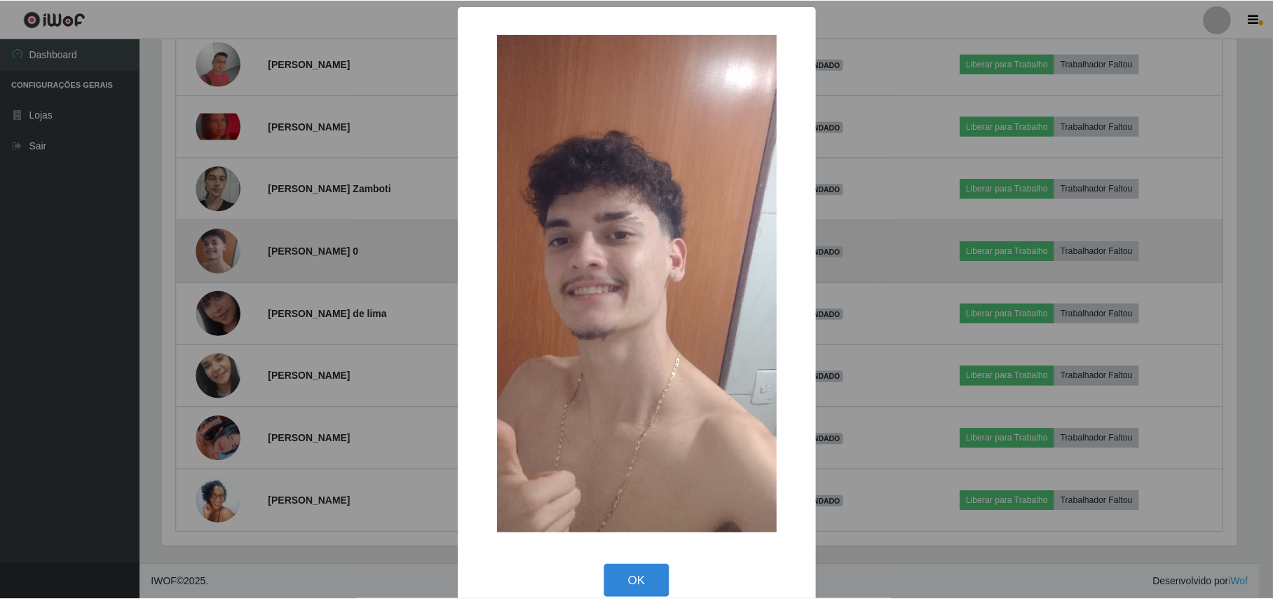
scroll to position [292, 1078]
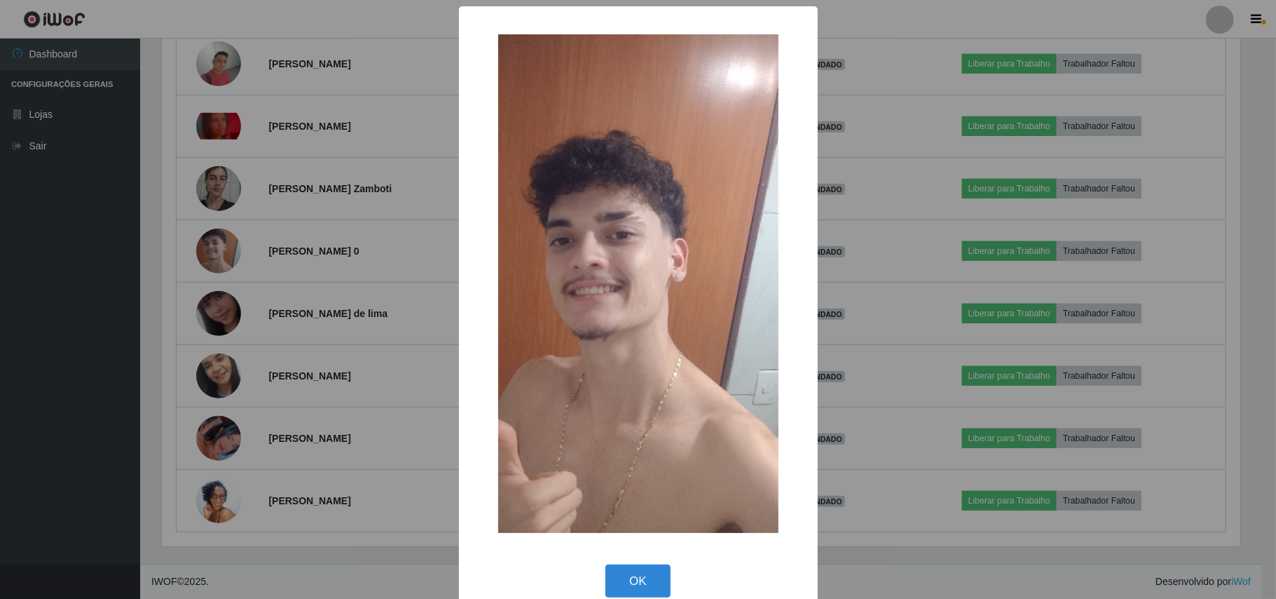
click at [186, 266] on div "× OK Cancel" at bounding box center [638, 299] width 1276 height 599
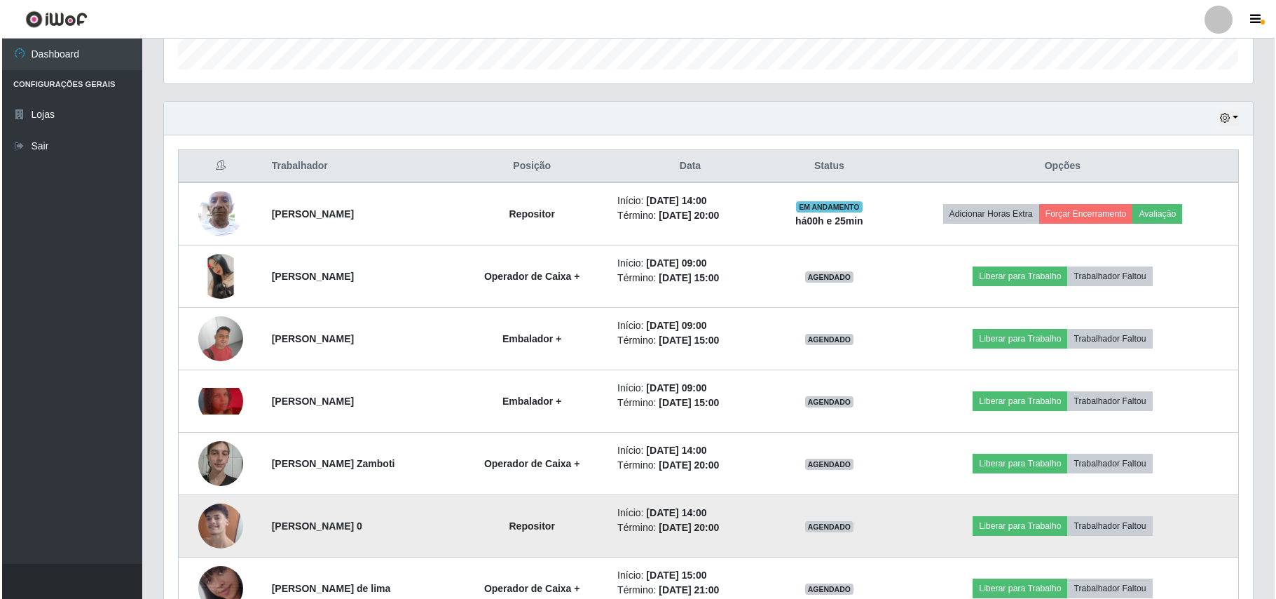
scroll to position [430, 0]
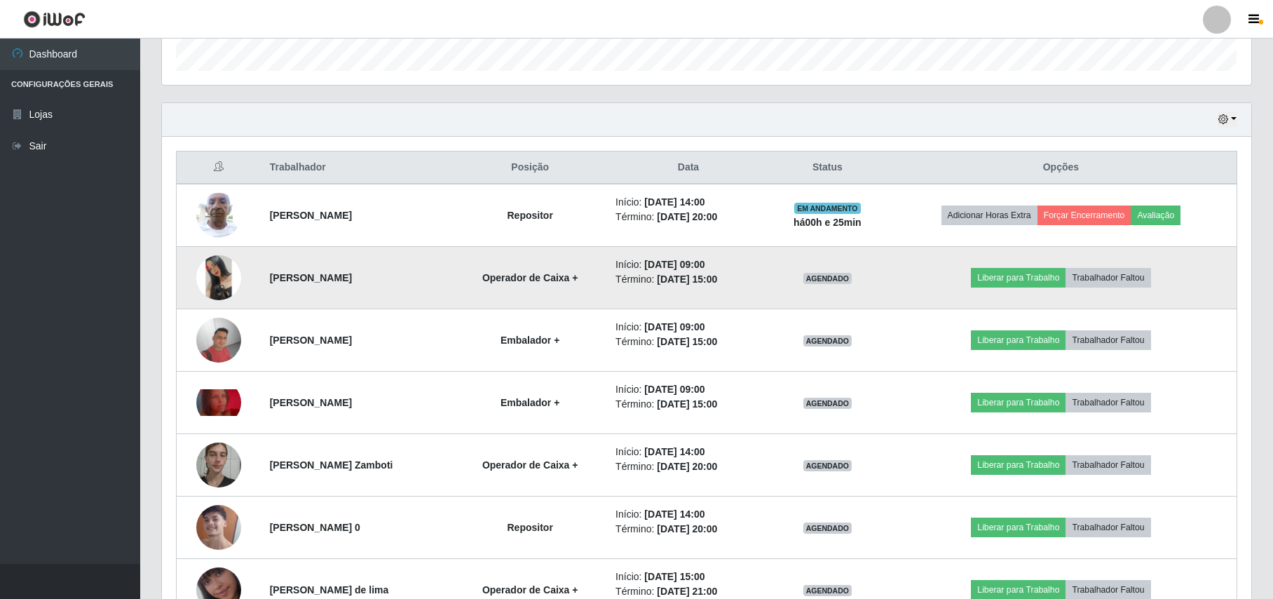
click at [216, 294] on img at bounding box center [218, 277] width 45 height 45
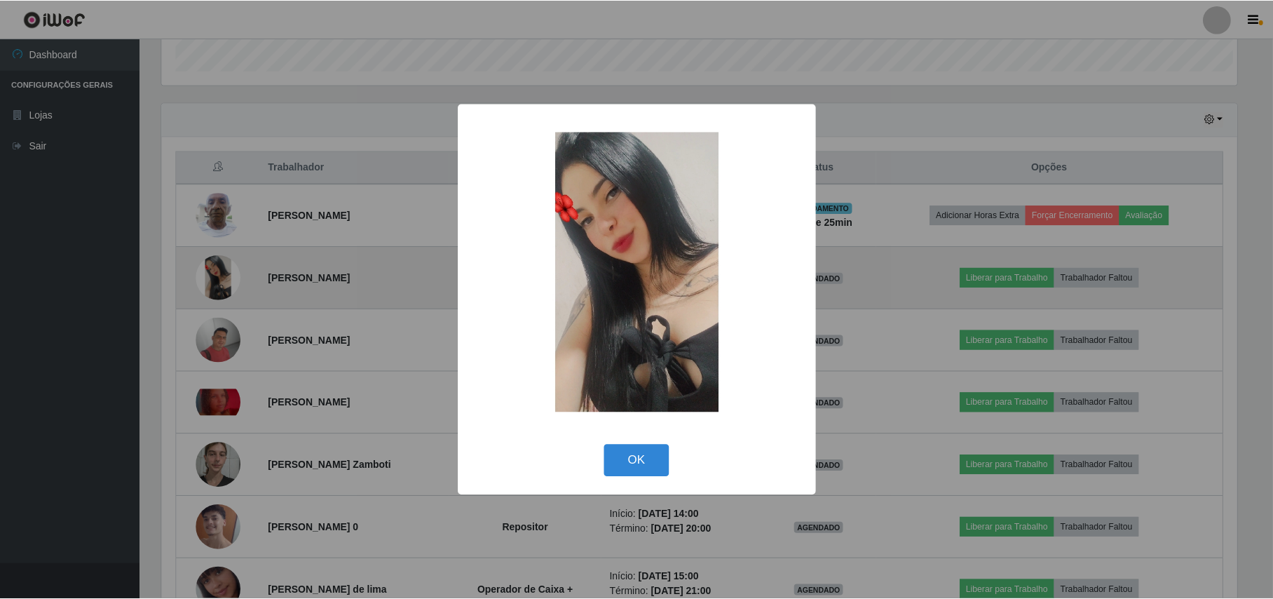
scroll to position [292, 1078]
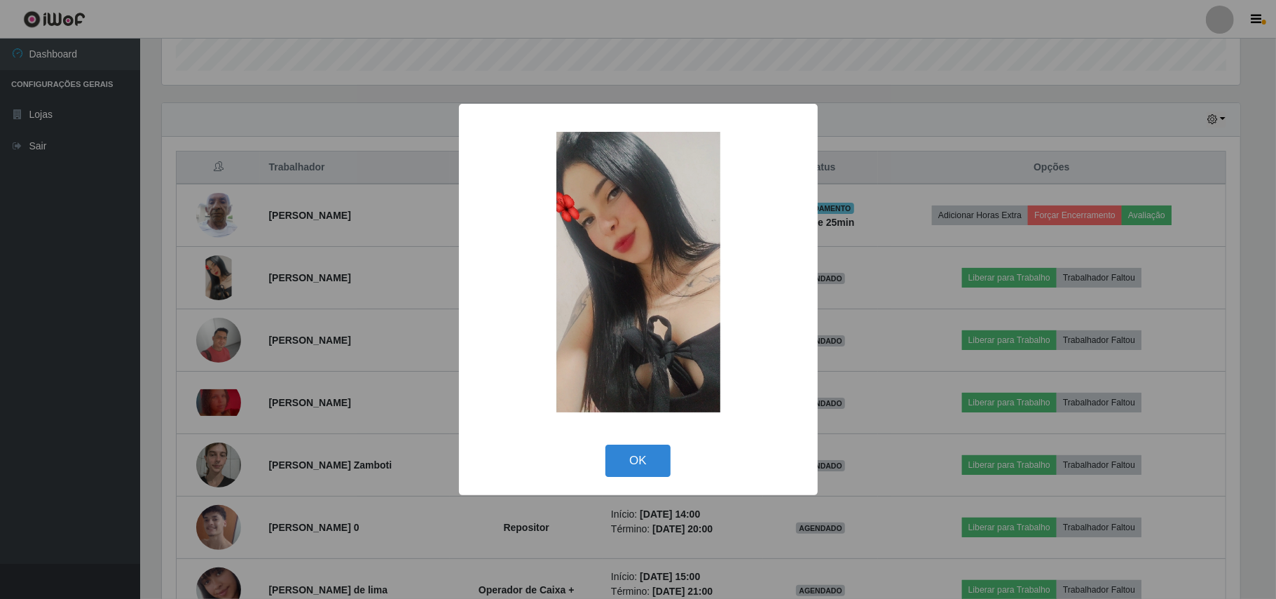
click at [320, 331] on div "× OK Cancel" at bounding box center [638, 299] width 1276 height 599
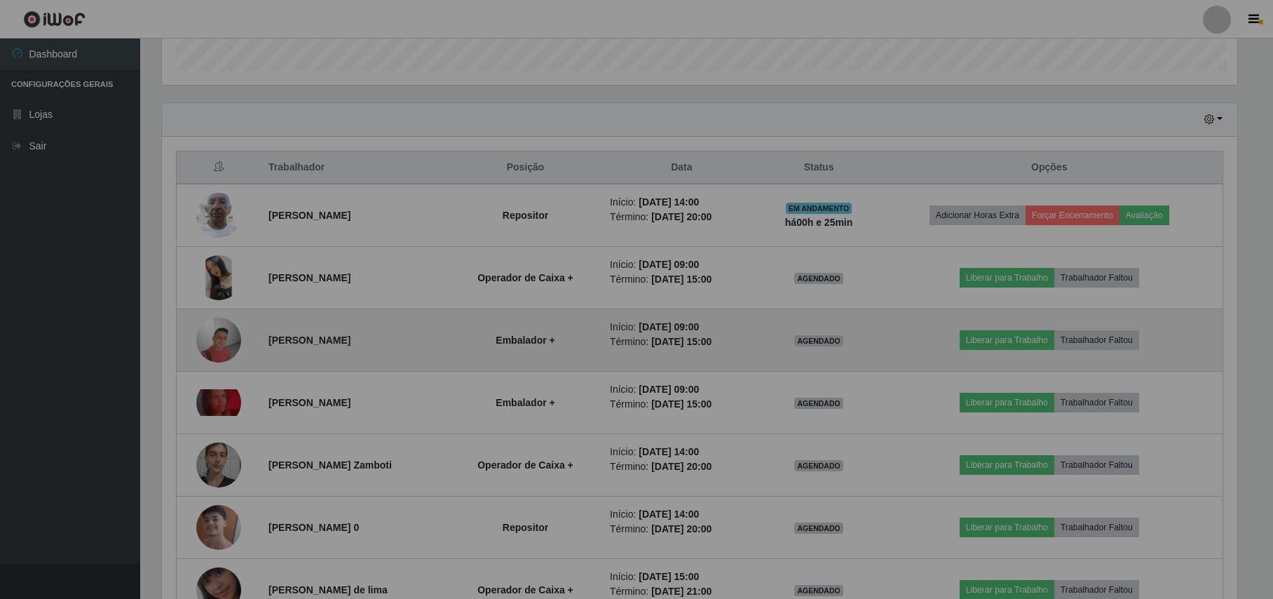
scroll to position [292, 1088]
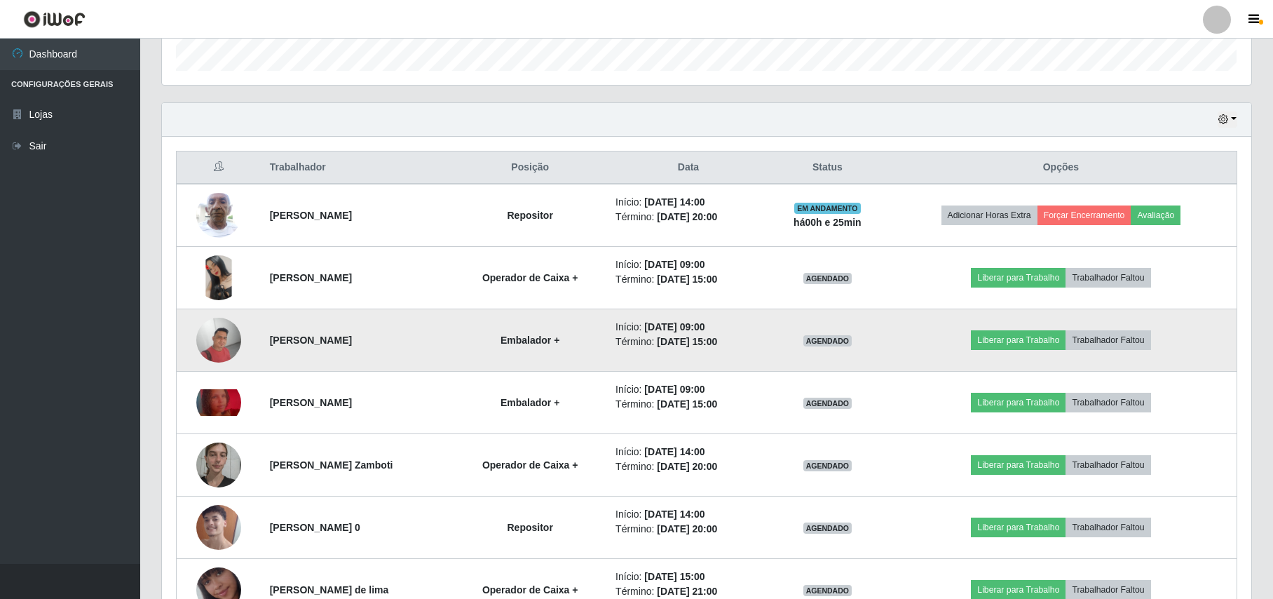
click at [217, 348] on img at bounding box center [218, 339] width 45 height 45
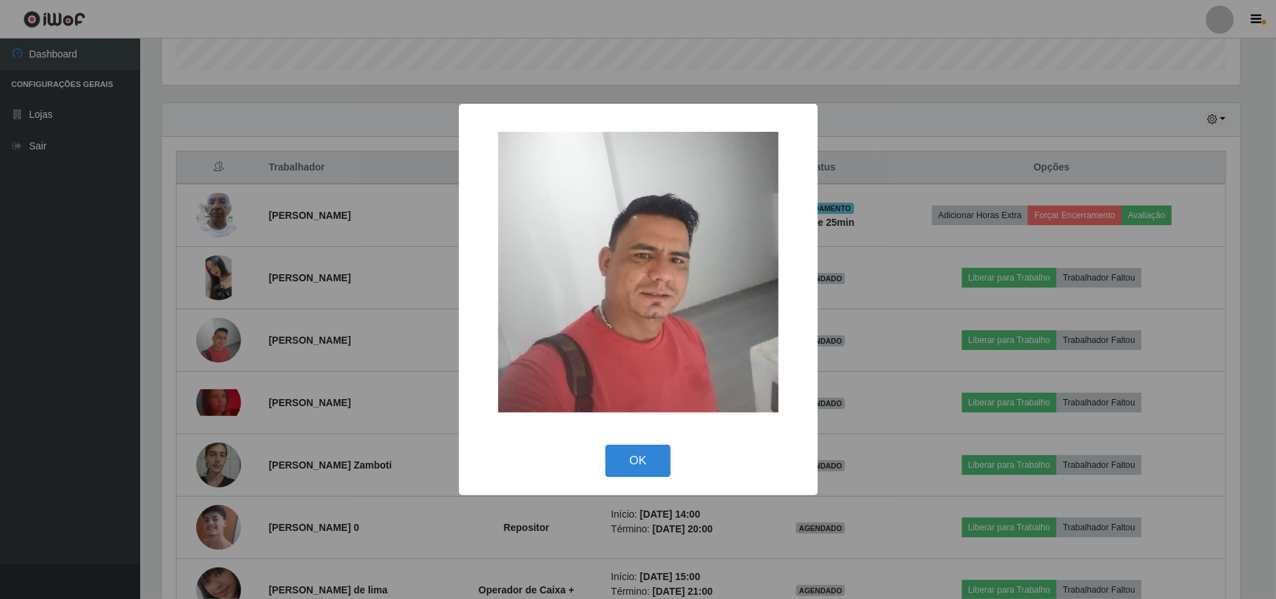
click at [329, 367] on div "× OK Cancel" at bounding box center [638, 299] width 1276 height 599
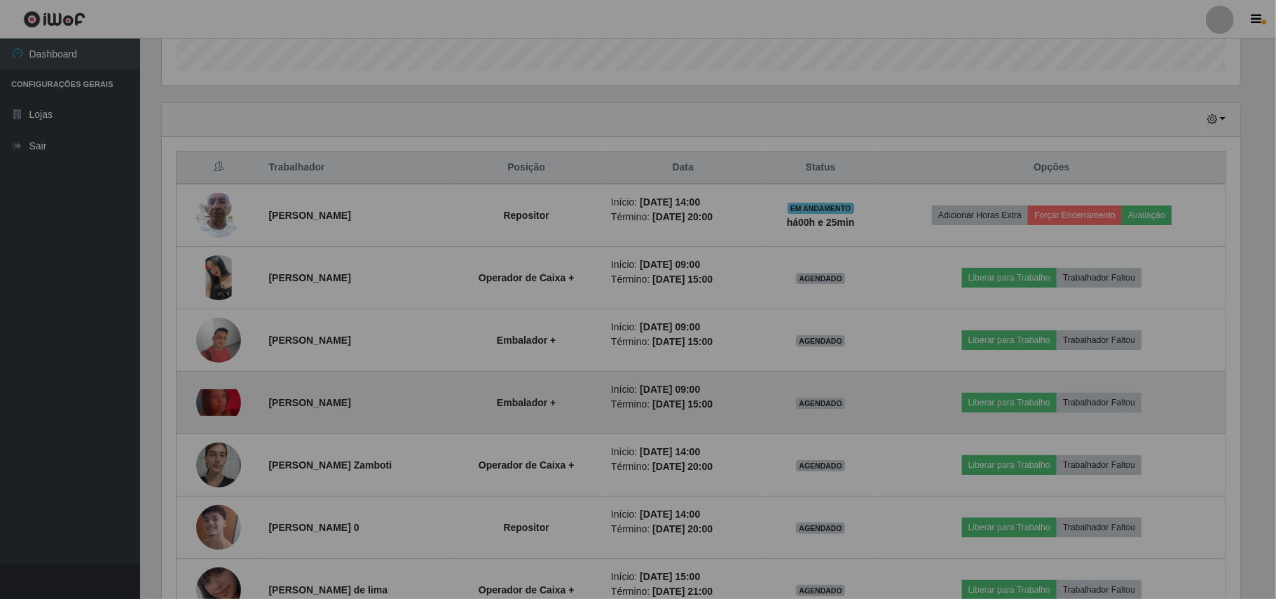
scroll to position [292, 1088]
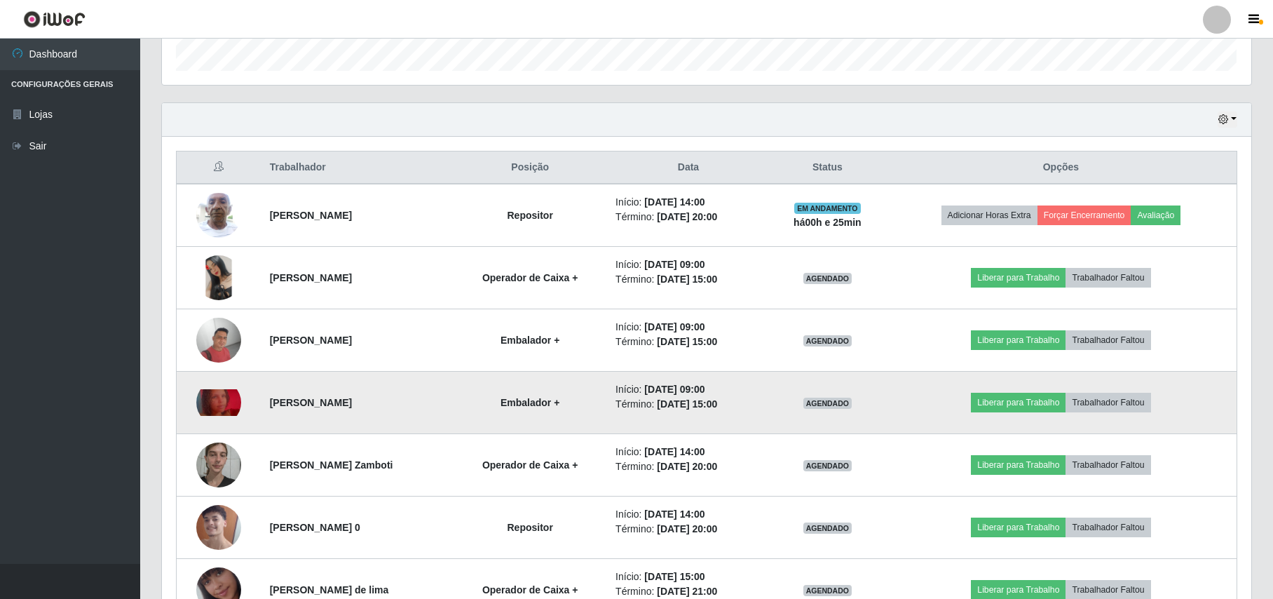
click at [226, 392] on img at bounding box center [218, 402] width 45 height 27
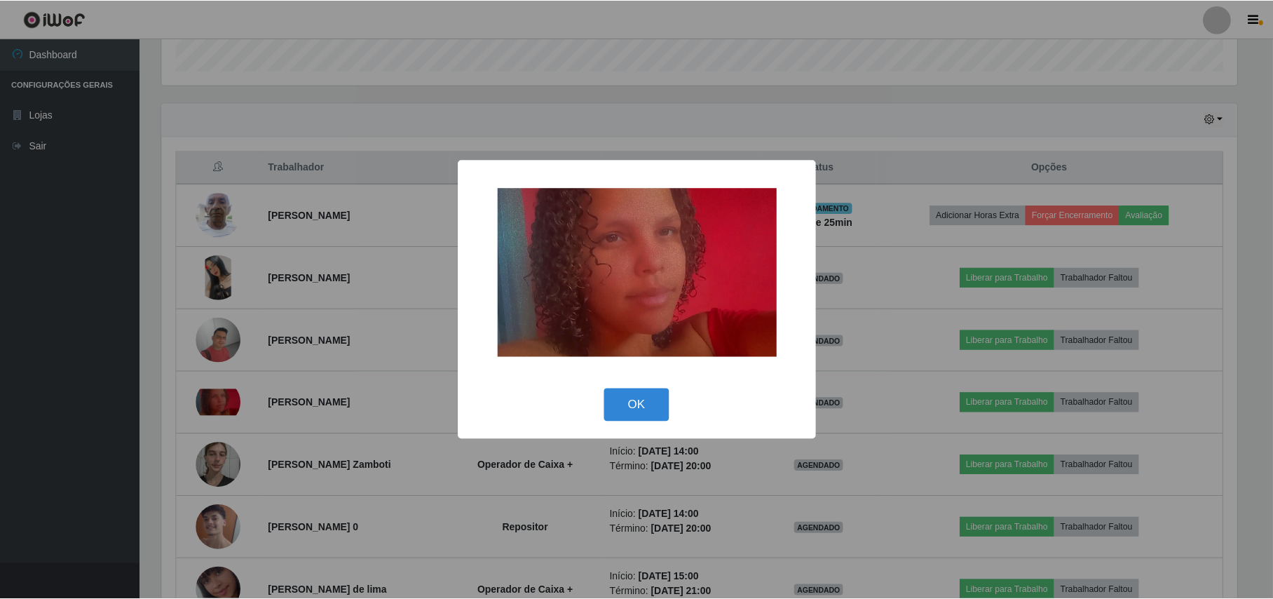
scroll to position [292, 1078]
click at [320, 392] on div "× OK Cancel" at bounding box center [638, 299] width 1276 height 599
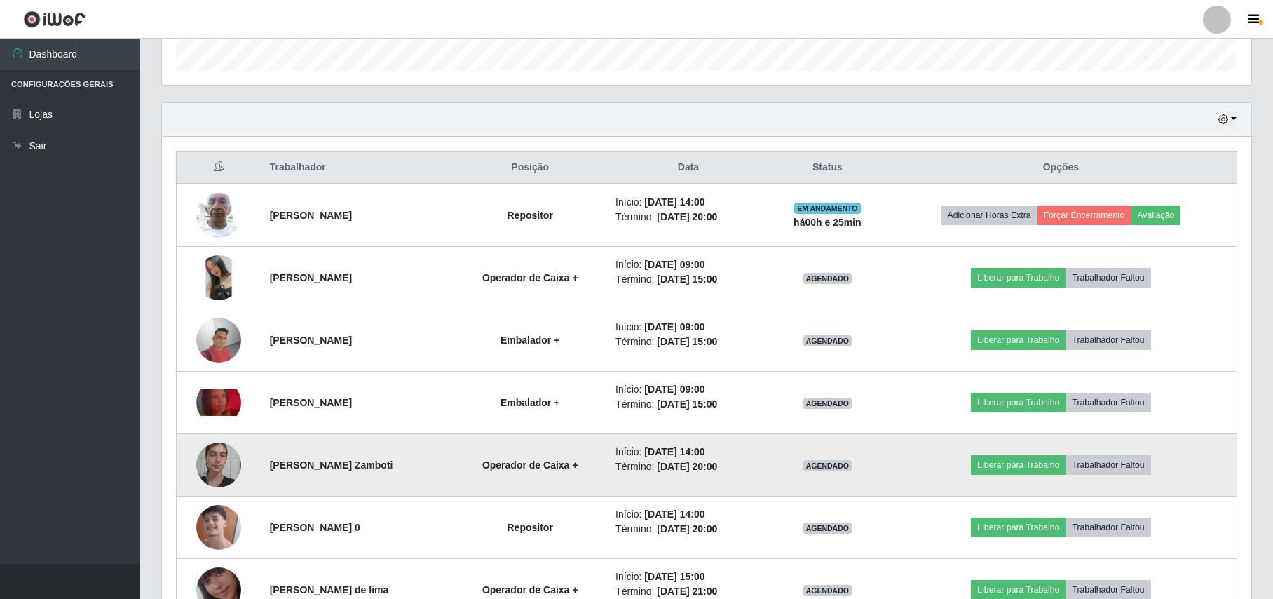
scroll to position [0, 0]
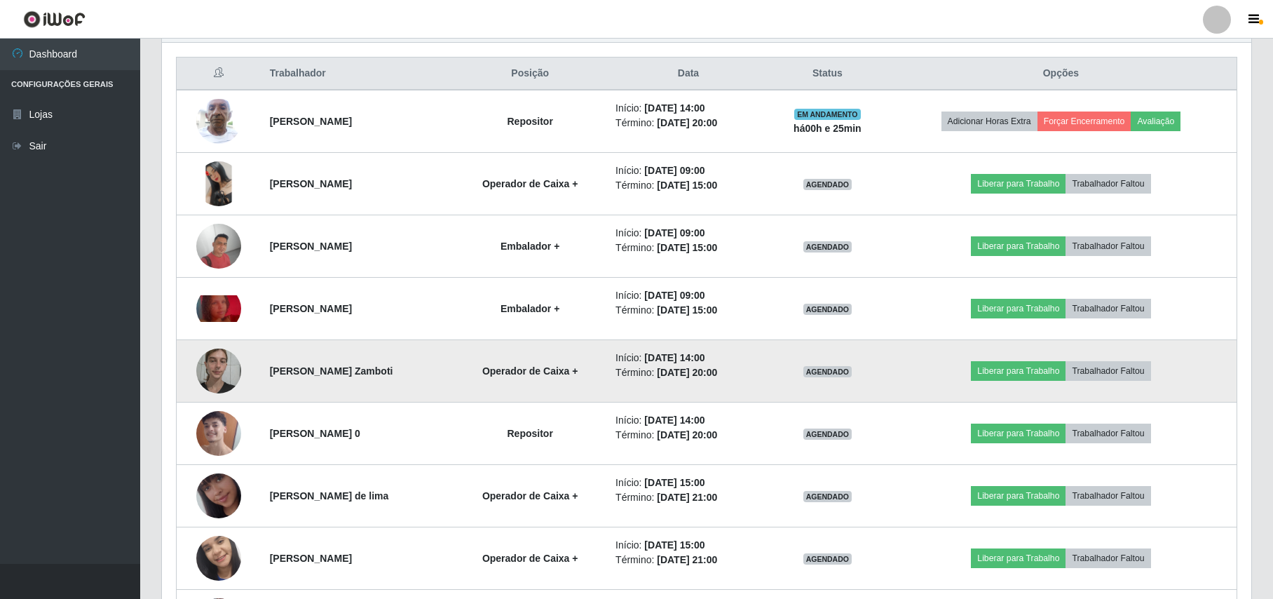
click at [220, 377] on img at bounding box center [218, 371] width 45 height 60
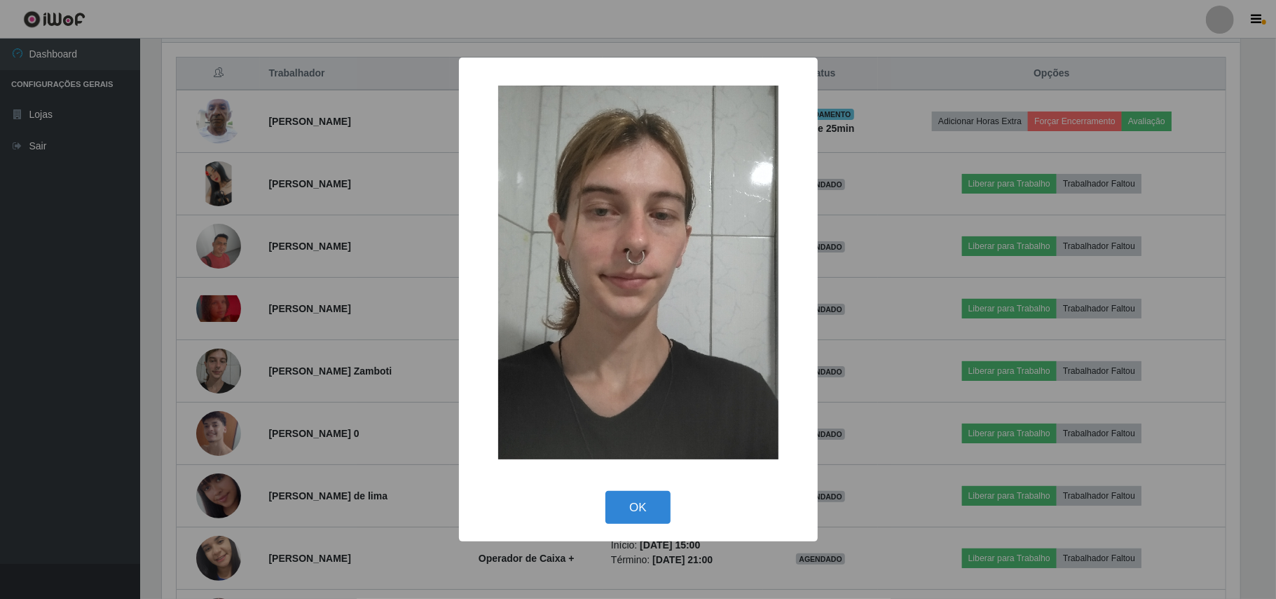
click at [324, 397] on div "× OK Cancel" at bounding box center [638, 299] width 1276 height 599
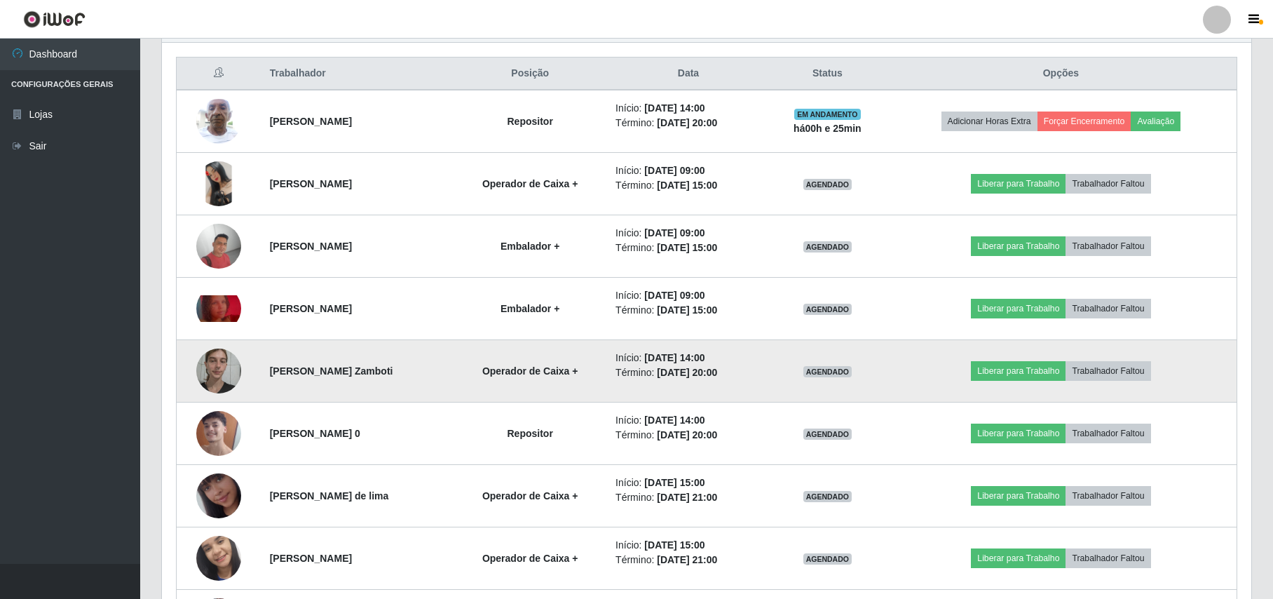
click at [217, 379] on img at bounding box center [218, 371] width 45 height 60
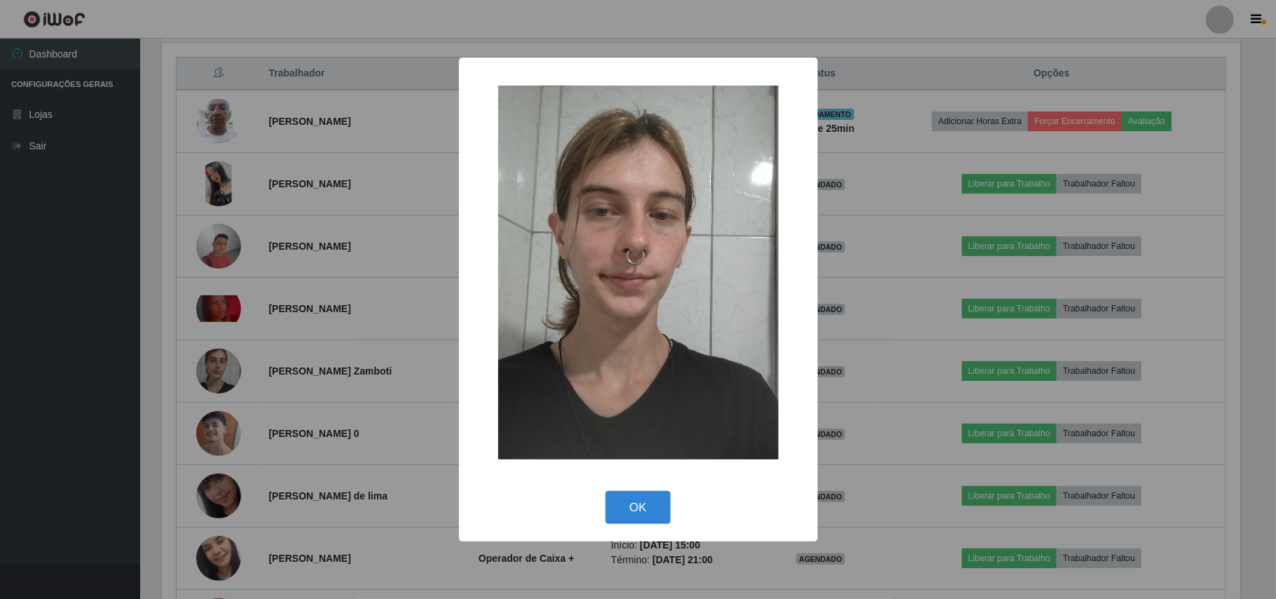
click at [289, 346] on div "× OK Cancel" at bounding box center [638, 299] width 1276 height 599
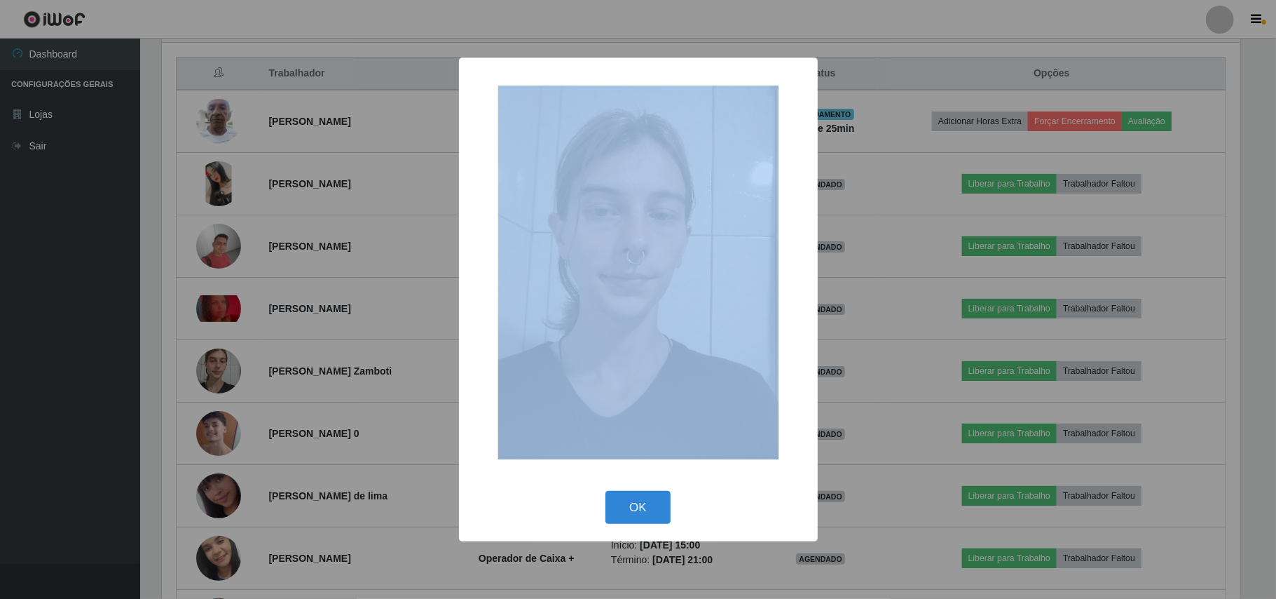
click at [289, 348] on div "× OK Cancel" at bounding box center [638, 299] width 1276 height 599
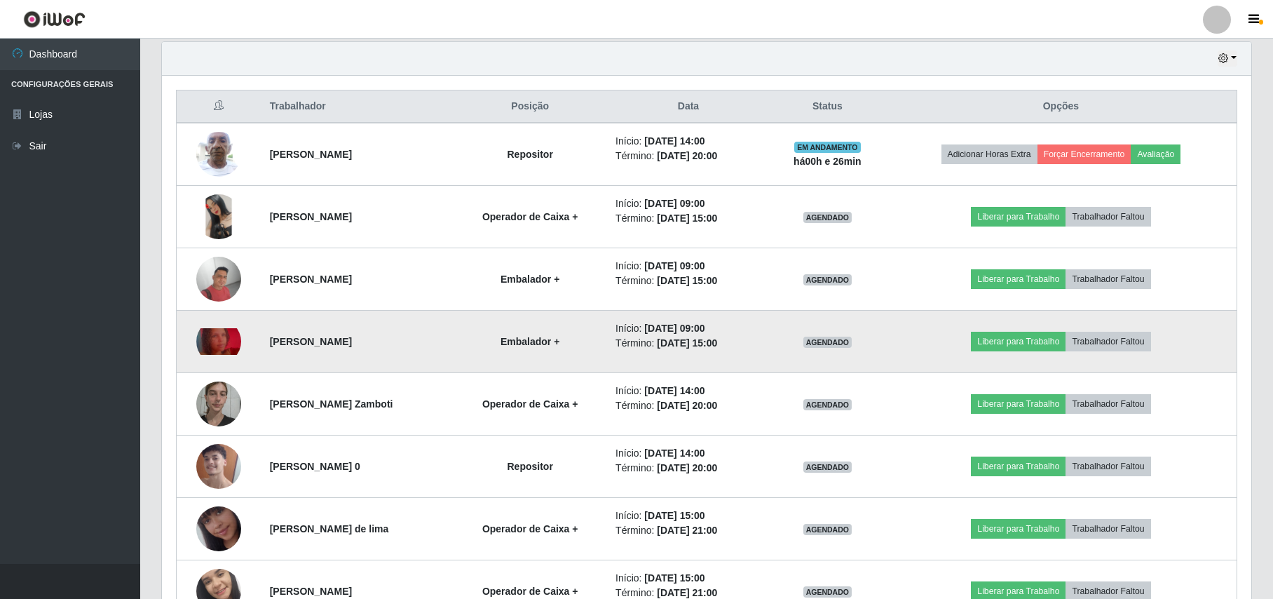
scroll to position [524, 0]
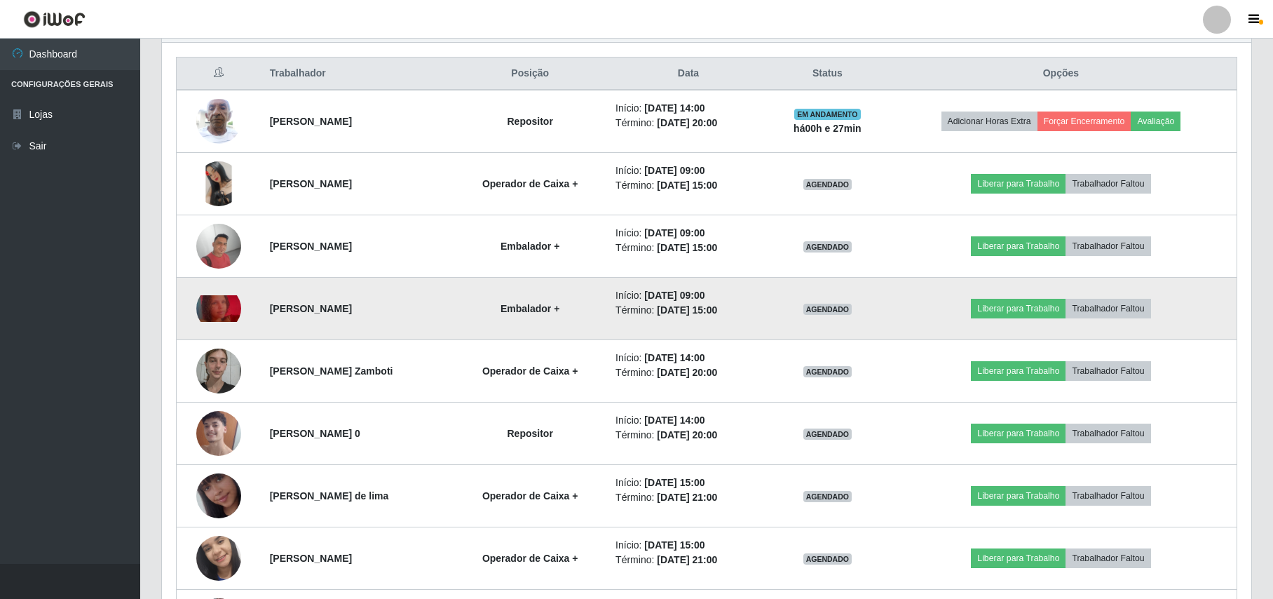
click at [228, 320] on img at bounding box center [218, 308] width 45 height 27
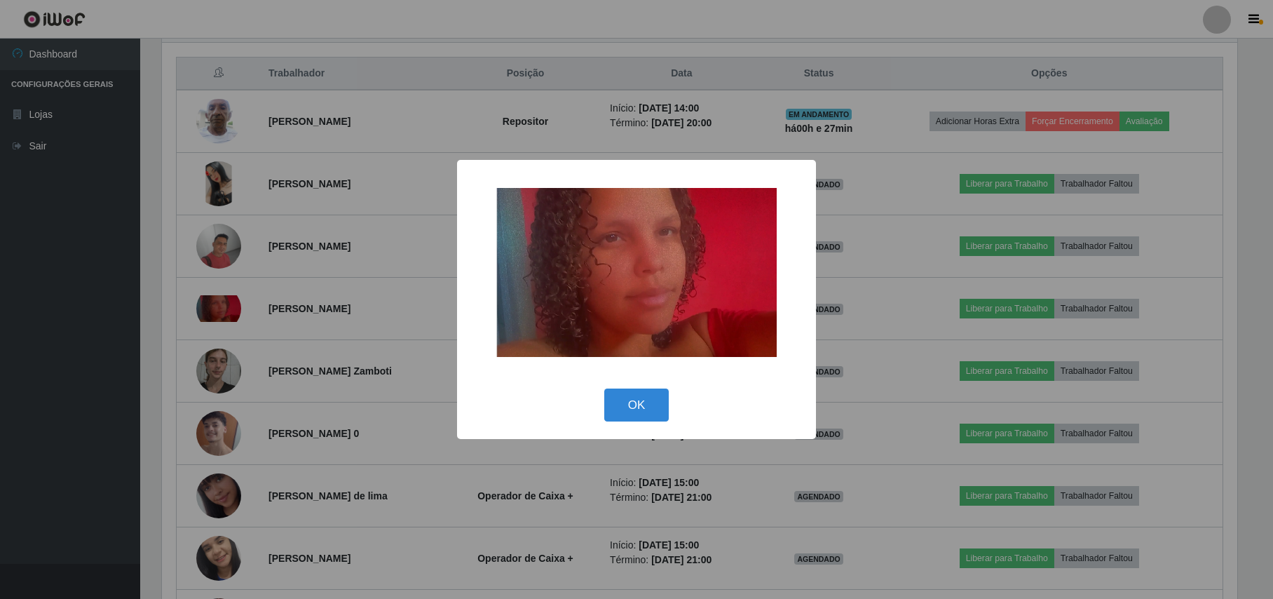
scroll to position [292, 1078]
click at [283, 363] on div "× OK Cancel" at bounding box center [638, 299] width 1276 height 599
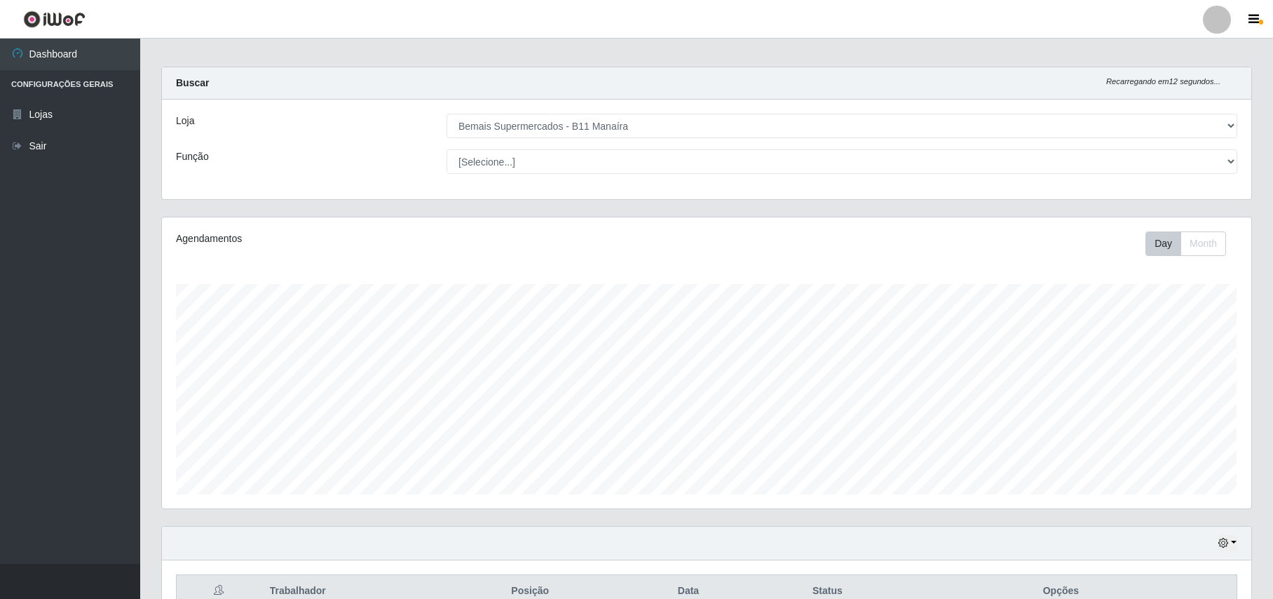
scroll to position [0, 0]
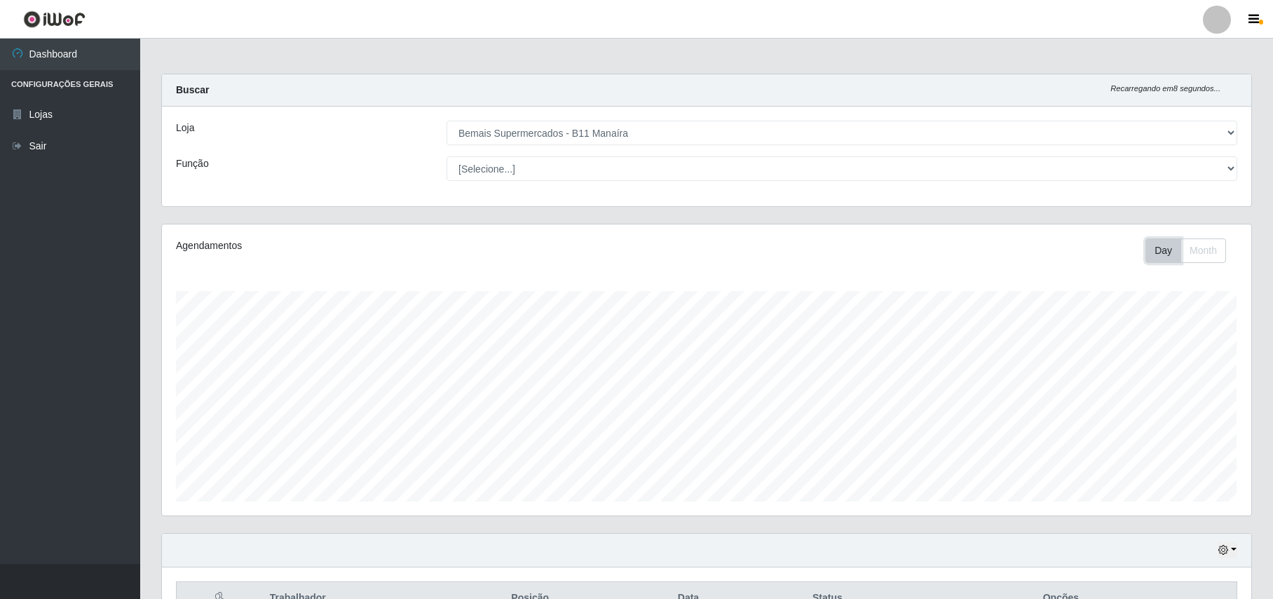
click at [1165, 254] on button "Day" at bounding box center [1163, 250] width 36 height 25
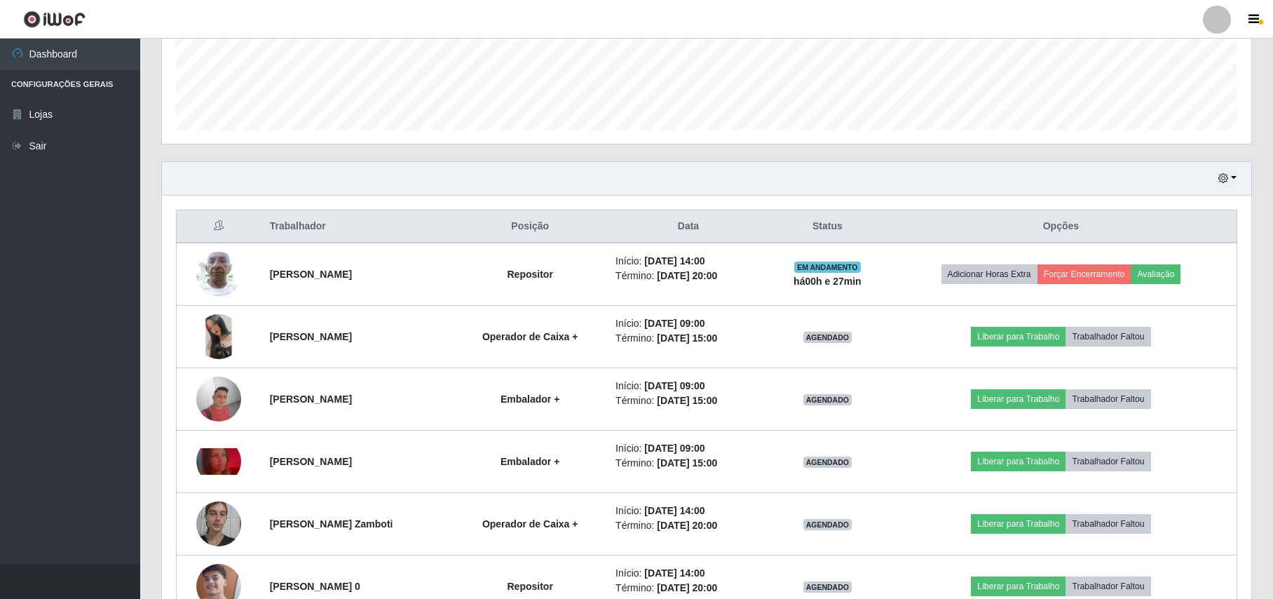
scroll to position [374, 0]
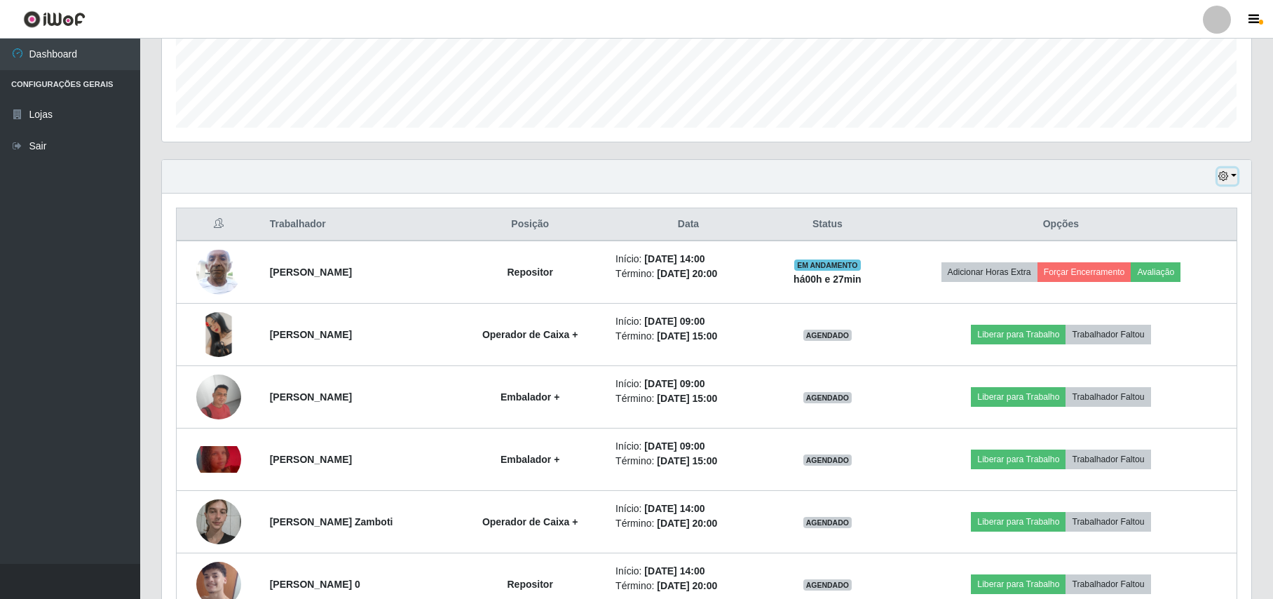
click at [1231, 175] on button "button" at bounding box center [1227, 176] width 20 height 16
click at [1163, 203] on button "Hoje" at bounding box center [1181, 200] width 111 height 29
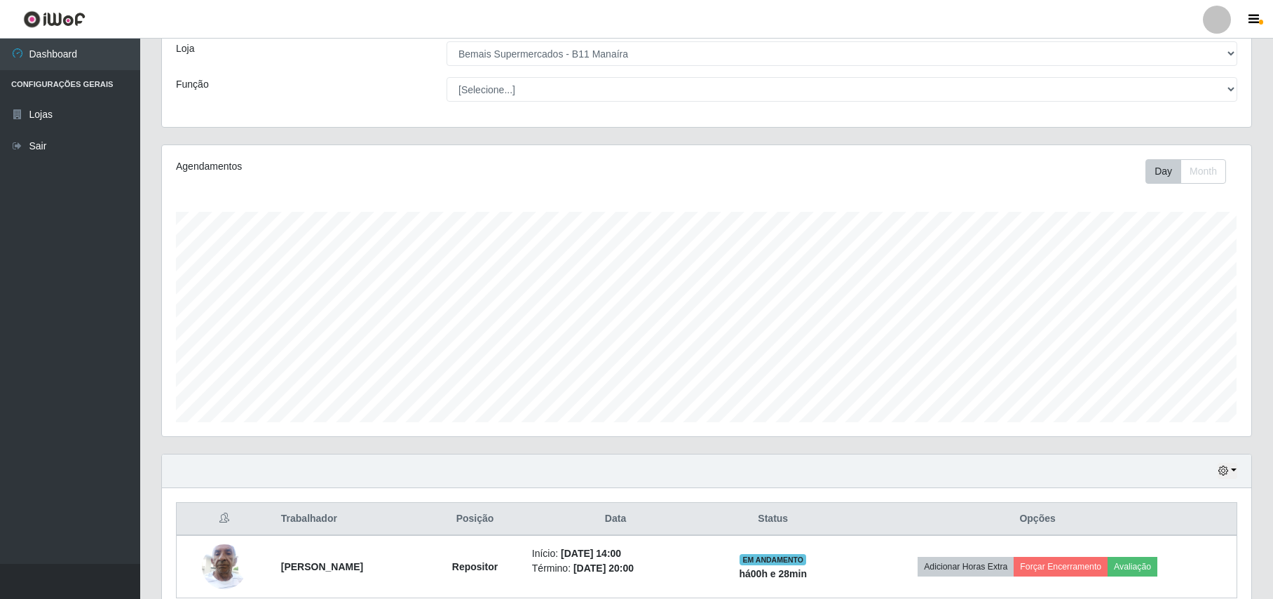
scroll to position [147, 0]
